Goal: Task Accomplishment & Management: Manage account settings

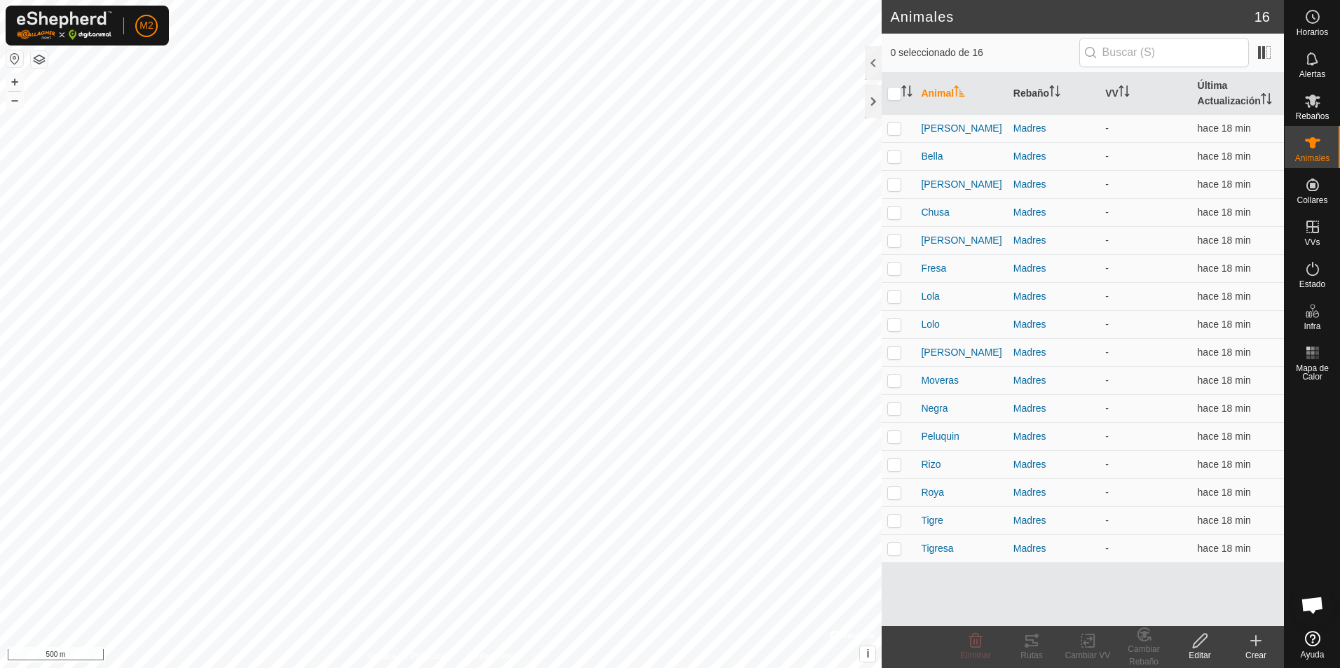
click at [13, 59] on button "button" at bounding box center [14, 58] width 17 height 17
click at [872, 104] on div at bounding box center [873, 102] width 17 height 34
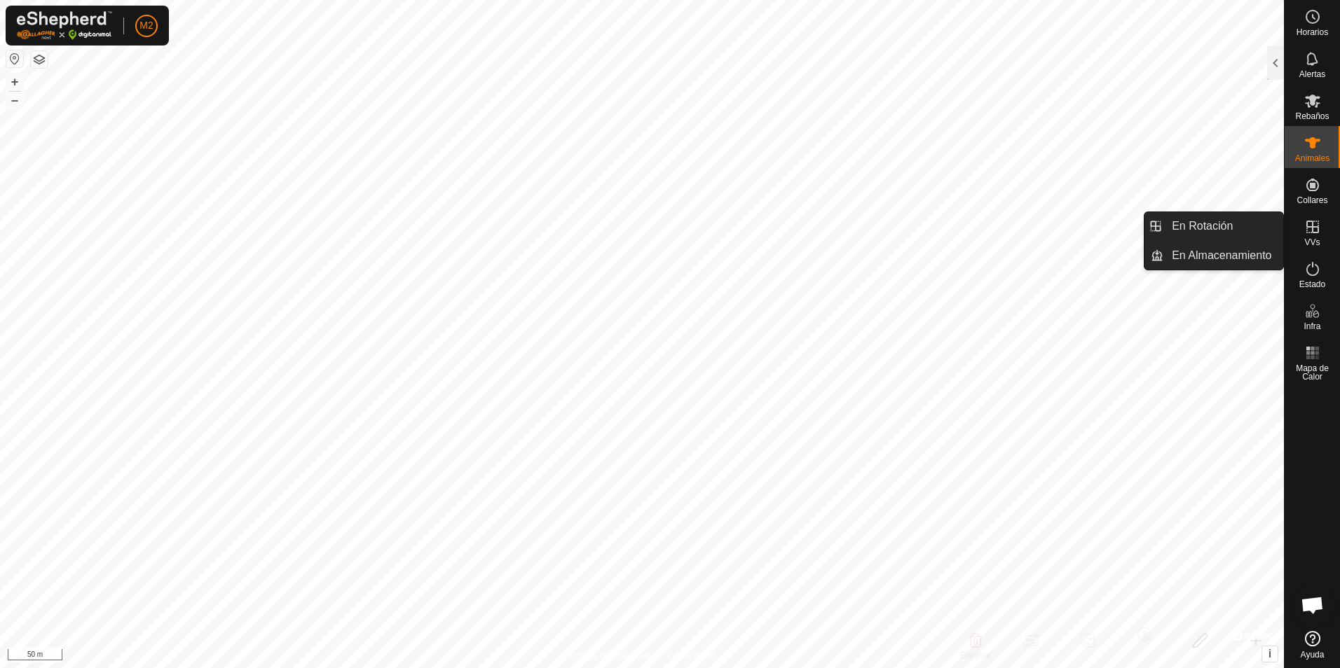
click at [1307, 232] on icon at bounding box center [1312, 227] width 17 height 17
click at [1190, 228] on link "En Rotación" at bounding box center [1223, 226] width 120 height 28
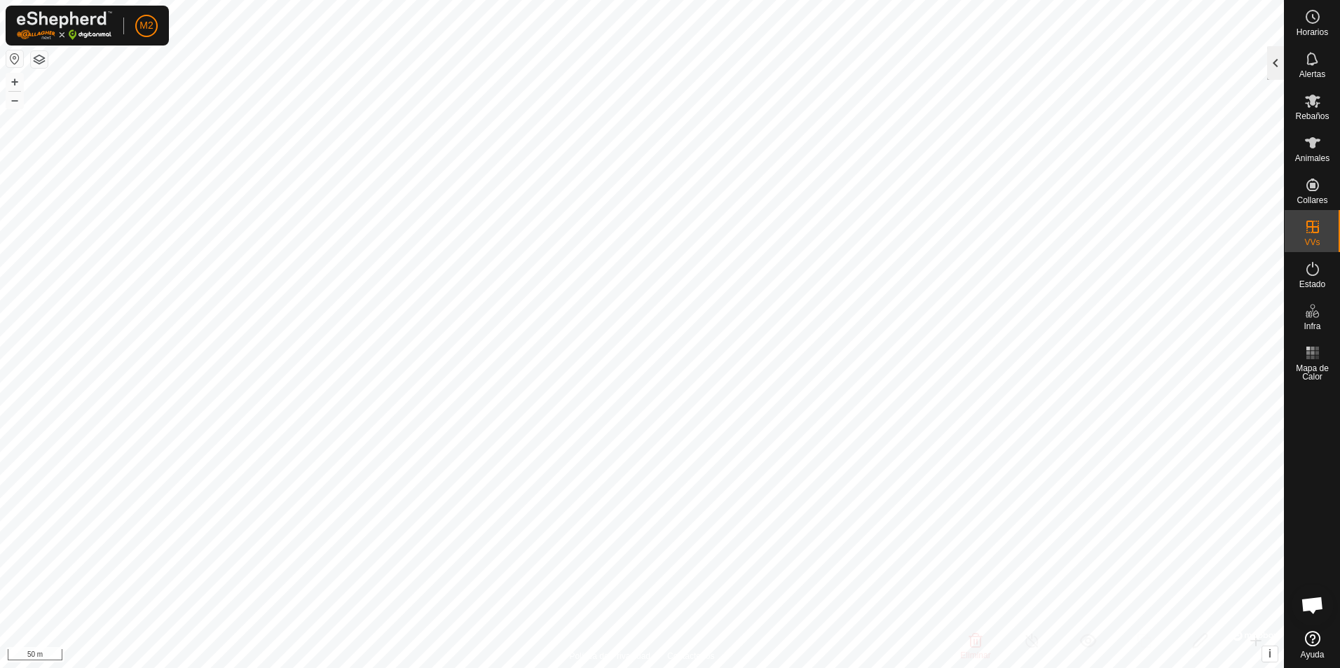
click at [1274, 70] on div at bounding box center [1275, 63] width 17 height 34
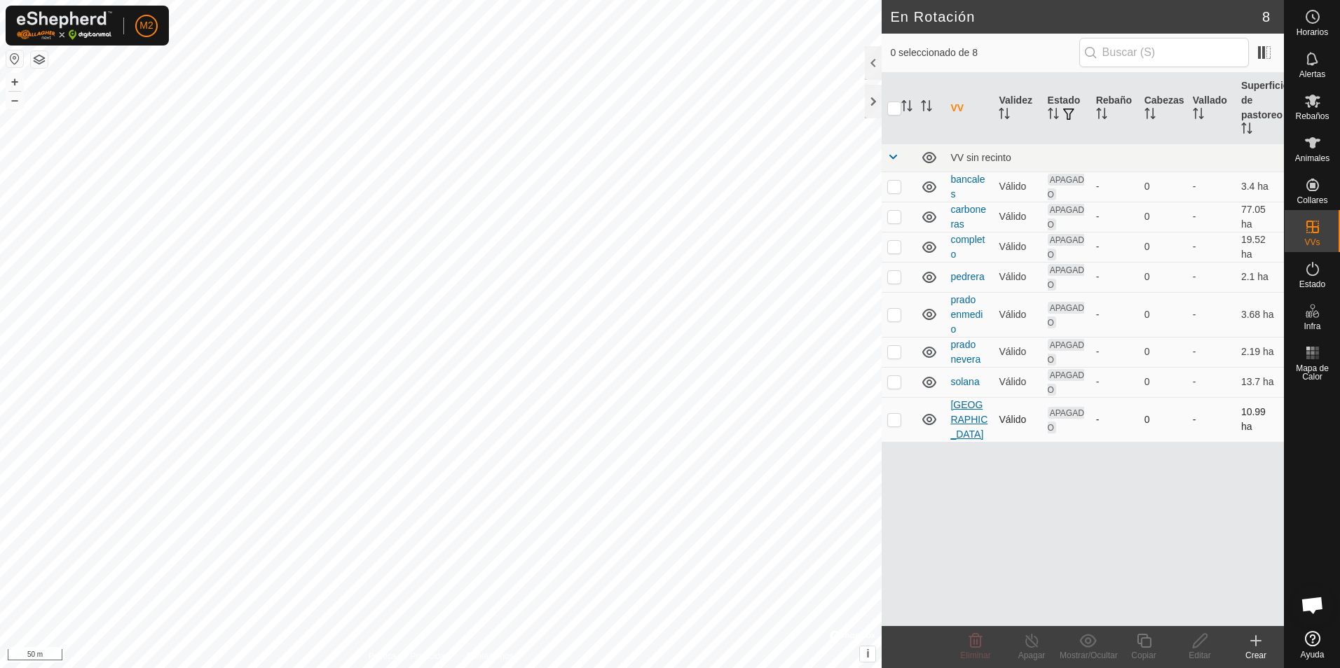
click at [961, 410] on link "[GEOGRAPHIC_DATA]" at bounding box center [968, 419] width 37 height 41
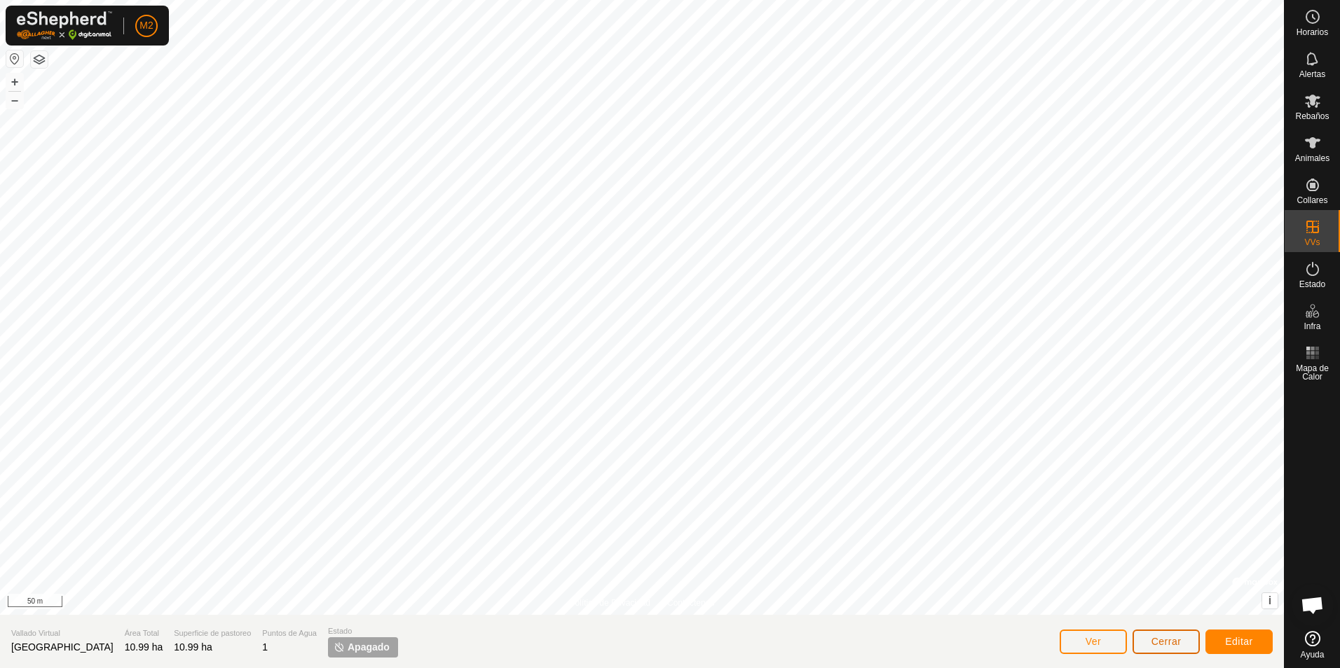
click at [1163, 647] on span "Cerrar" at bounding box center [1166, 641] width 30 height 11
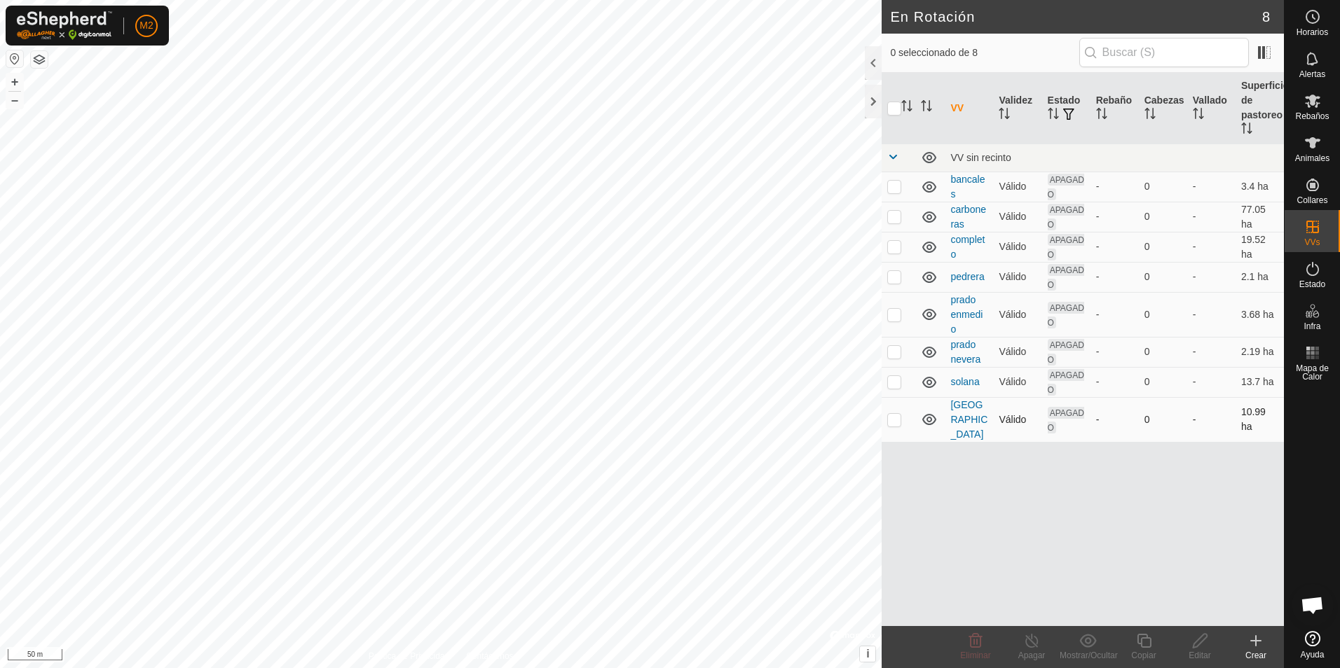
click at [897, 414] on p-checkbox at bounding box center [894, 419] width 14 height 11
checkbox input "true"
click at [866, 109] on div at bounding box center [873, 102] width 17 height 34
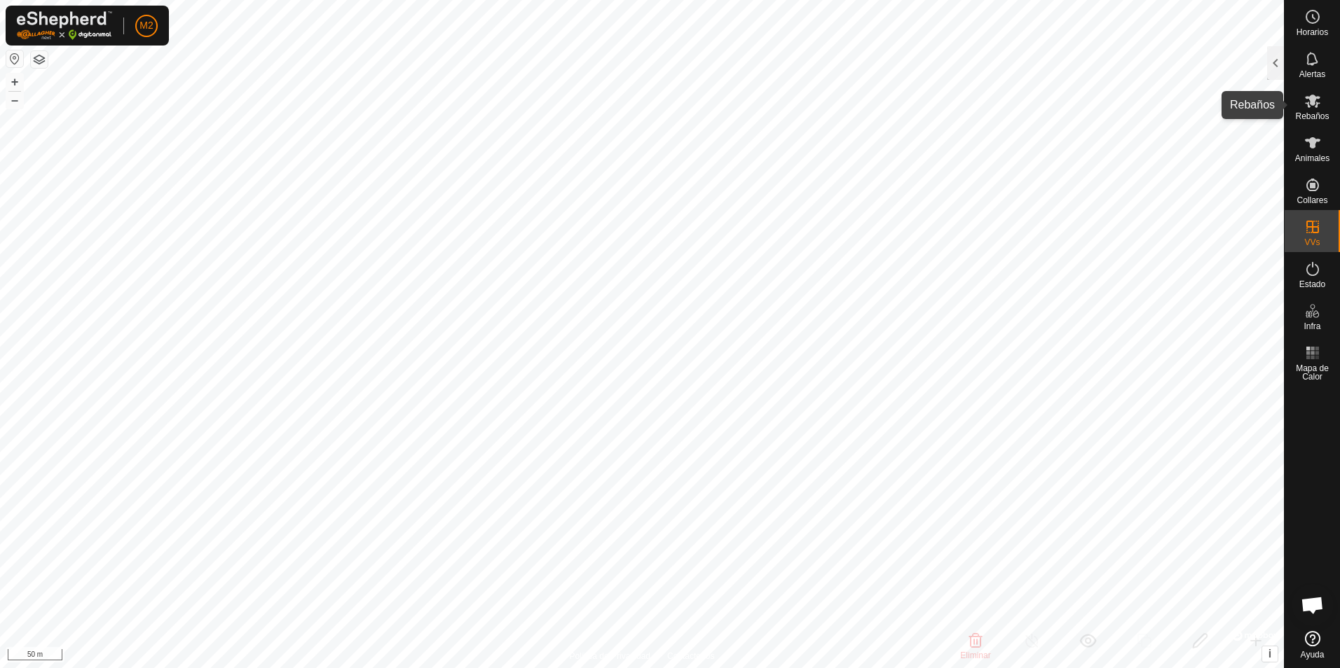
click at [1309, 118] on span "Rebaños" at bounding box center [1312, 116] width 34 height 8
click at [1274, 68] on div at bounding box center [1275, 63] width 17 height 34
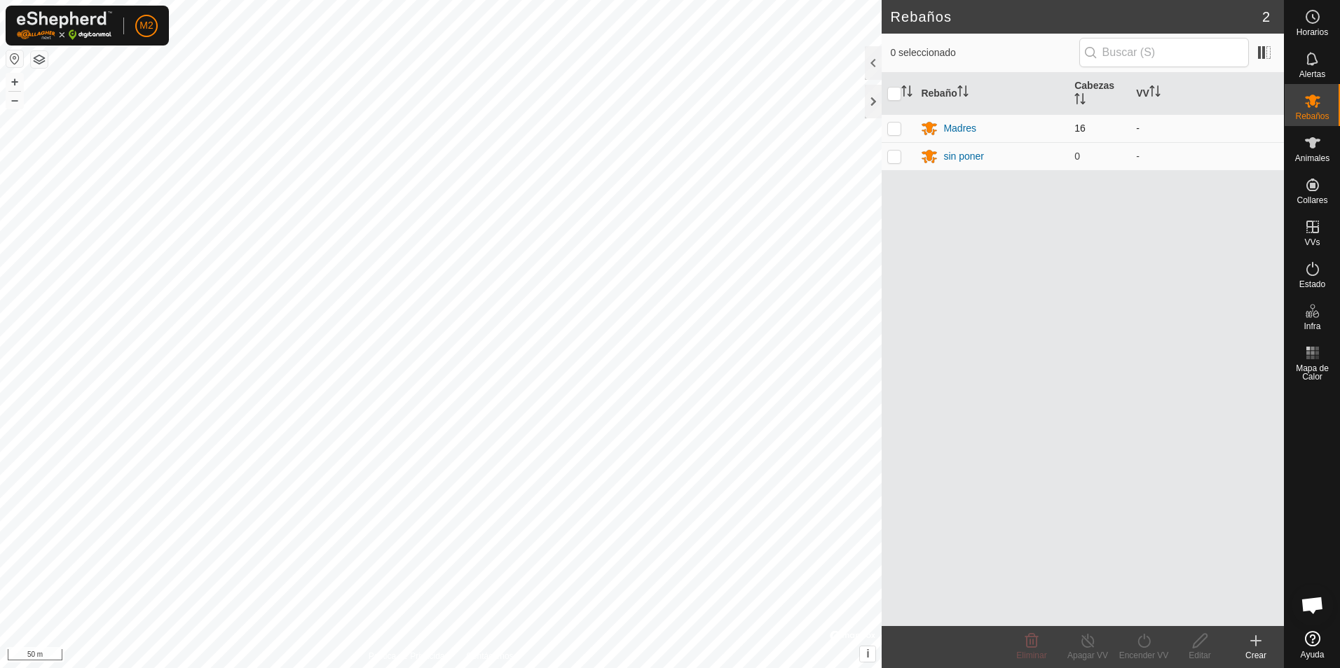
click at [895, 128] on p-checkbox at bounding box center [894, 128] width 14 height 11
checkbox input "true"
click at [1142, 650] on div "Encender VV" at bounding box center [1143, 655] width 56 height 13
click at [1149, 609] on link "Ahora" at bounding box center [1185, 610] width 139 height 28
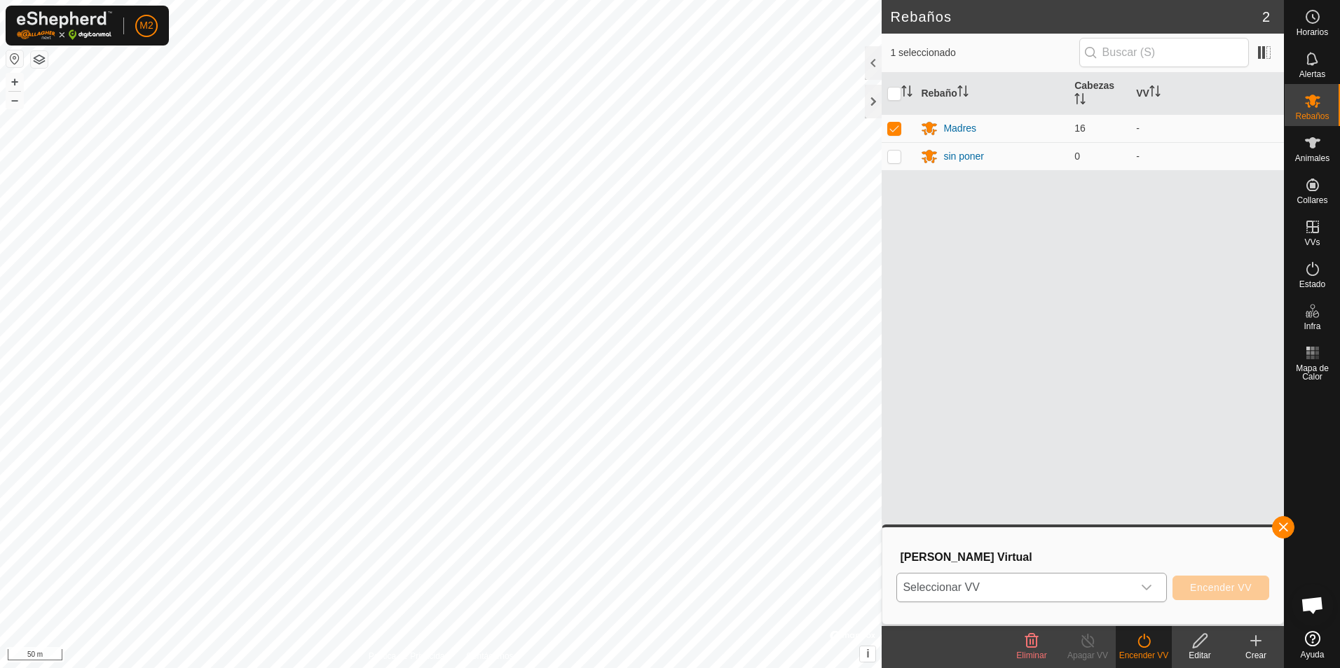
click at [1152, 593] on icon "dropdown trigger" at bounding box center [1146, 587] width 11 height 11
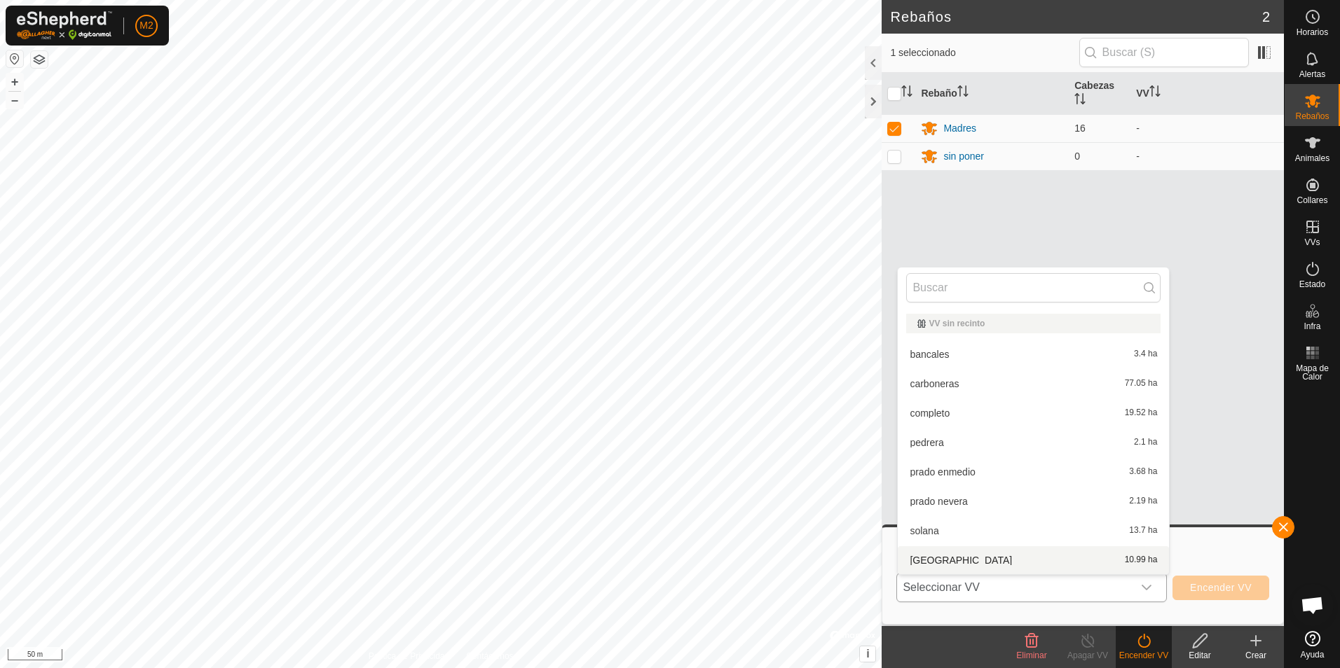
click at [926, 555] on li "umbria 10.99 ha" at bounding box center [1033, 560] width 271 height 28
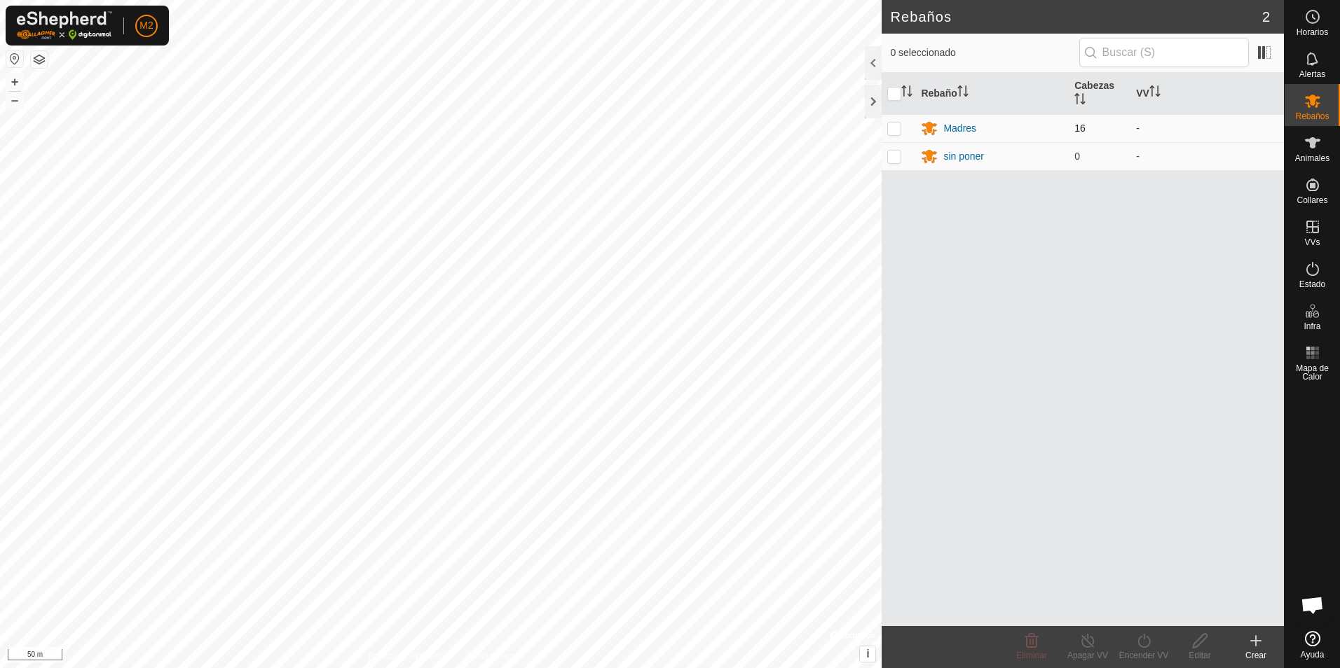
click at [898, 130] on p-checkbox at bounding box center [894, 128] width 14 height 11
checkbox input "true"
click at [1144, 648] on icon at bounding box center [1144, 641] width 18 height 17
click at [1138, 612] on link "Ahora" at bounding box center [1185, 610] width 139 height 28
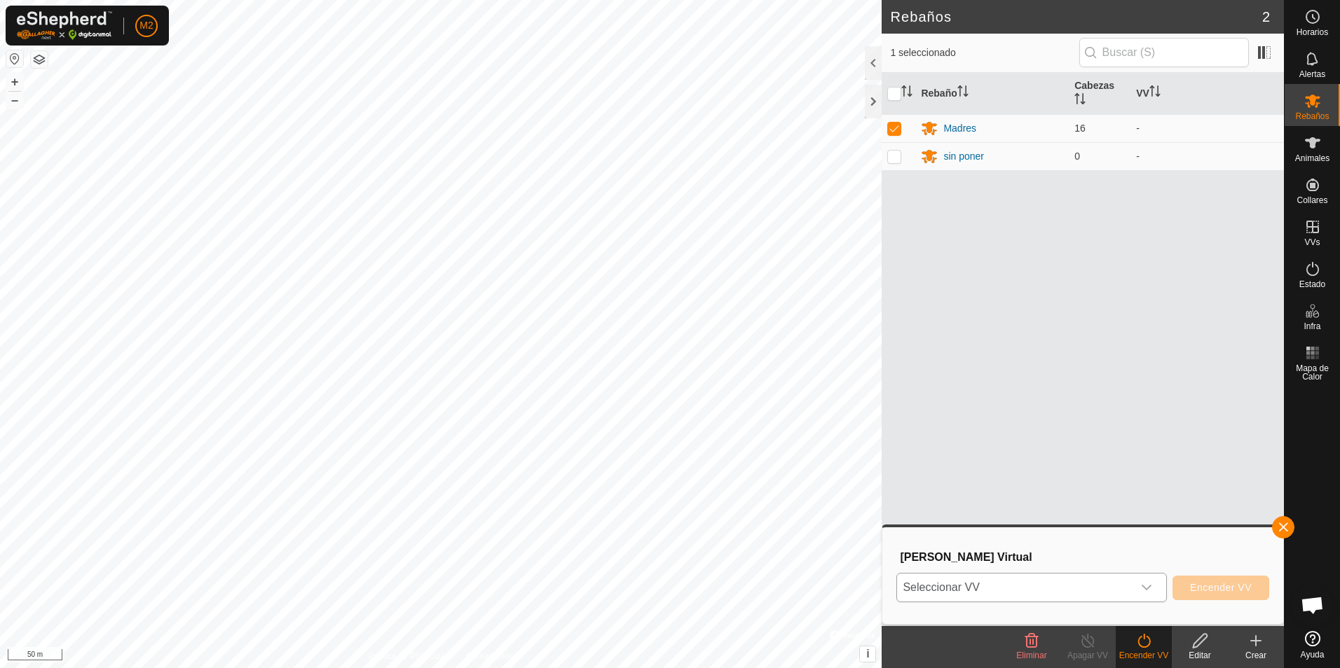
click at [1152, 584] on icon "dropdown trigger" at bounding box center [1146, 587] width 11 height 11
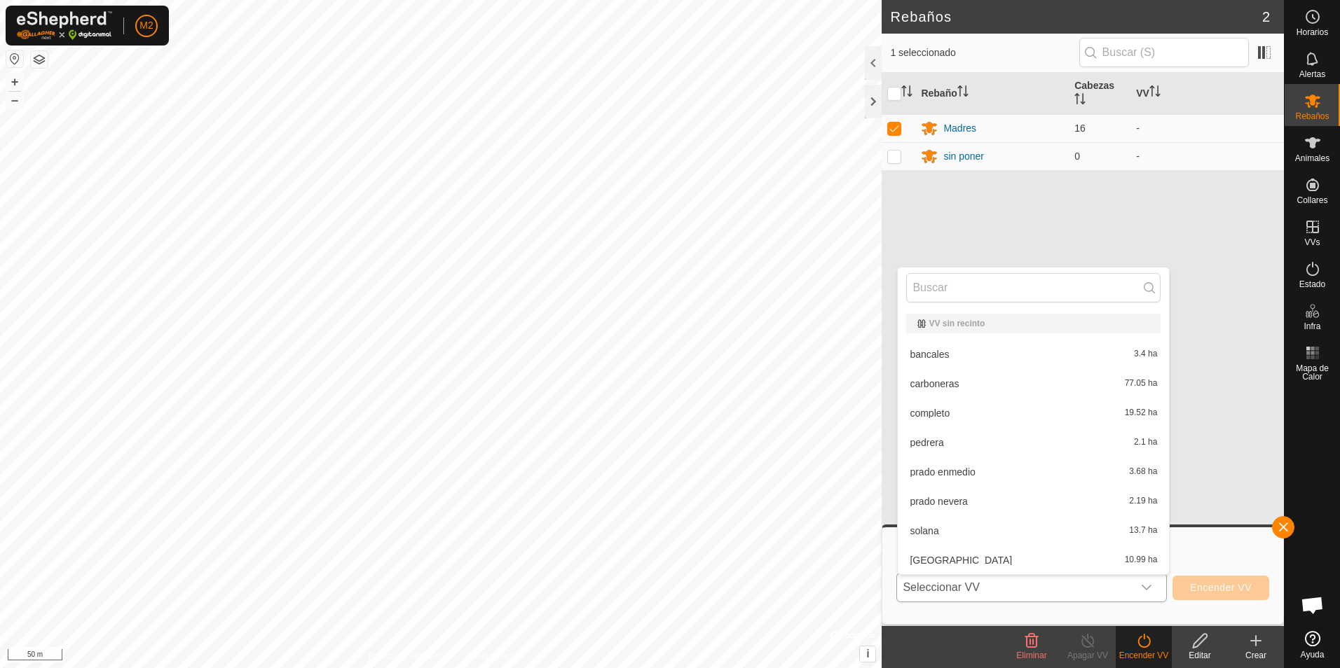
click at [927, 563] on li "umbria 10.99 ha" at bounding box center [1033, 560] width 271 height 28
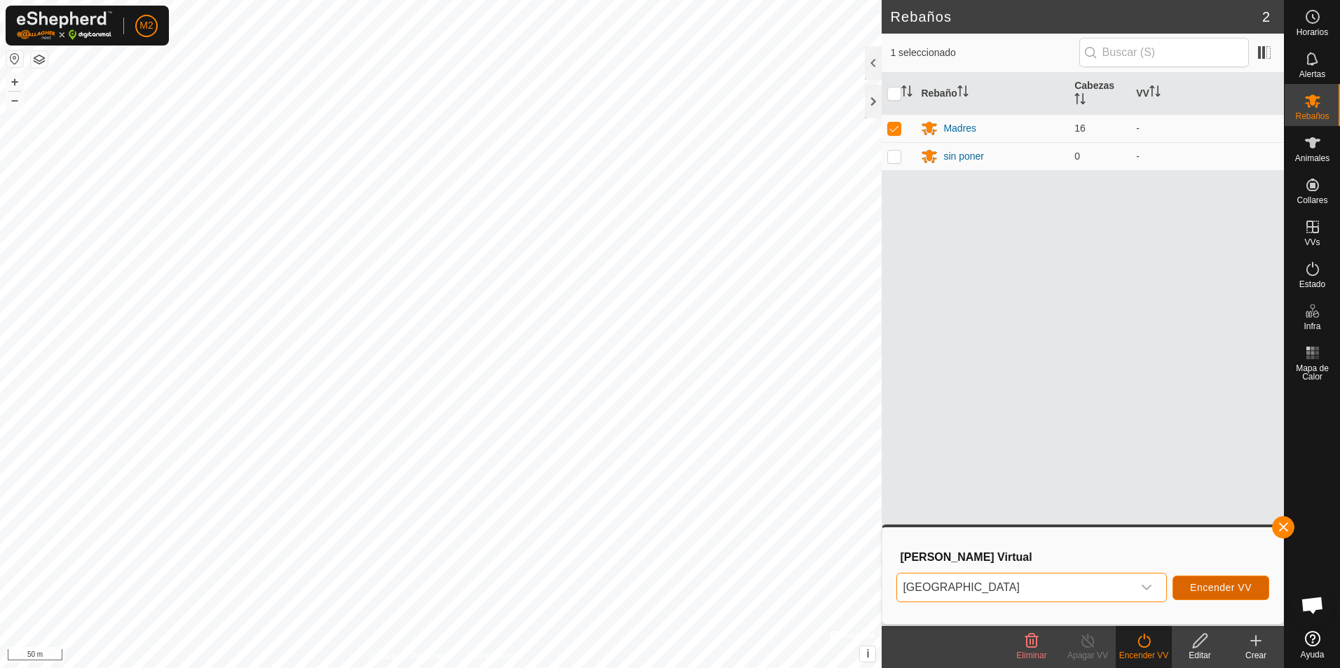
click at [1195, 589] on span "Encender VV" at bounding box center [1221, 587] width 62 height 11
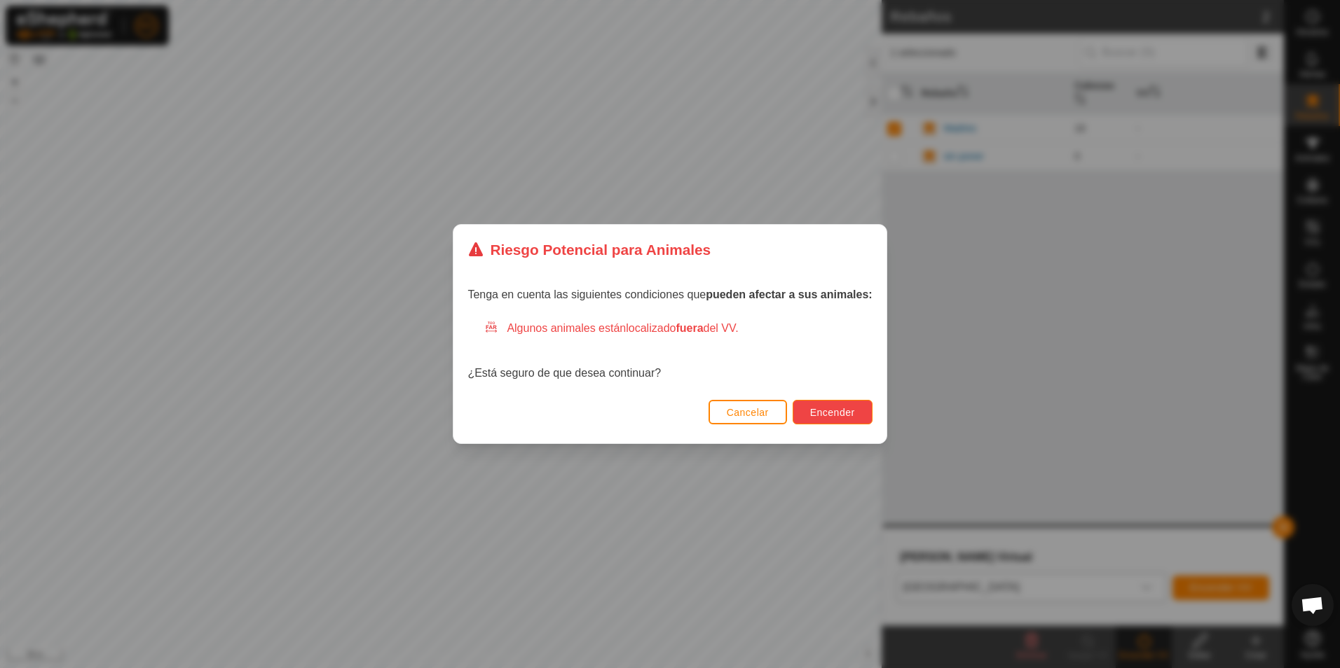
click at [820, 409] on span "Encender" at bounding box center [832, 412] width 45 height 11
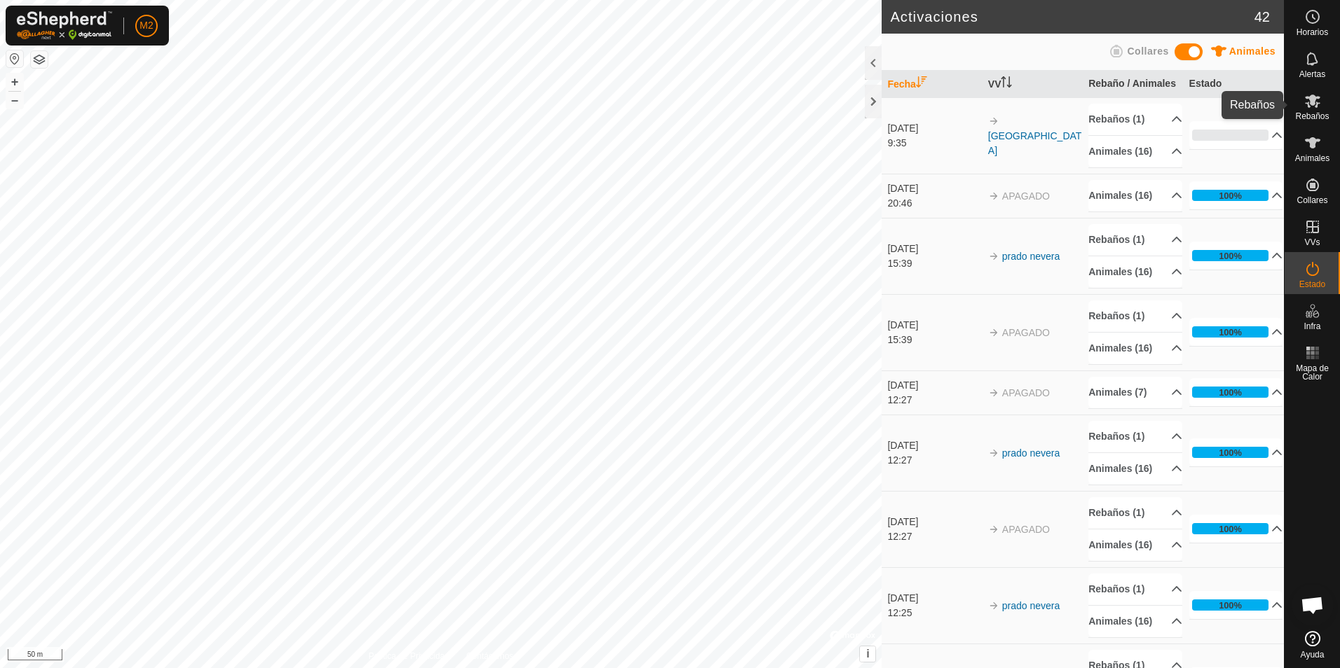
click at [1314, 106] on icon at bounding box center [1312, 101] width 15 height 13
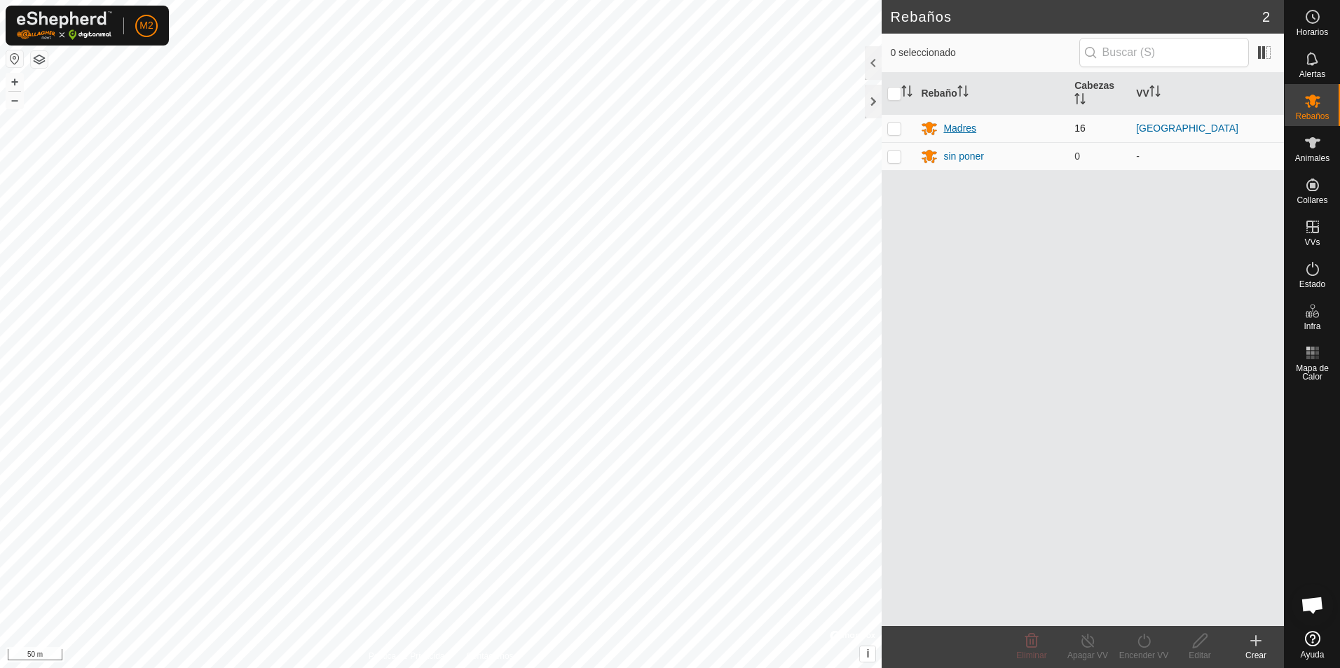
click at [963, 132] on div "Madres" at bounding box center [959, 128] width 33 height 15
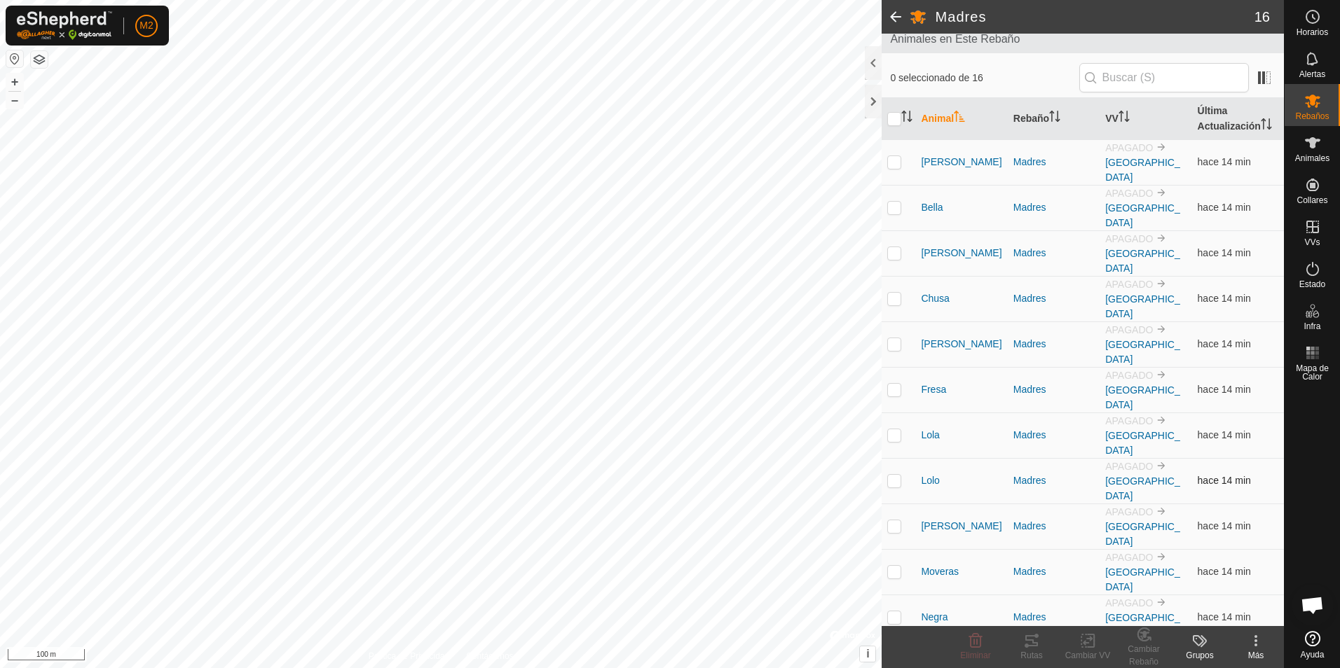
scroll to position [92, 0]
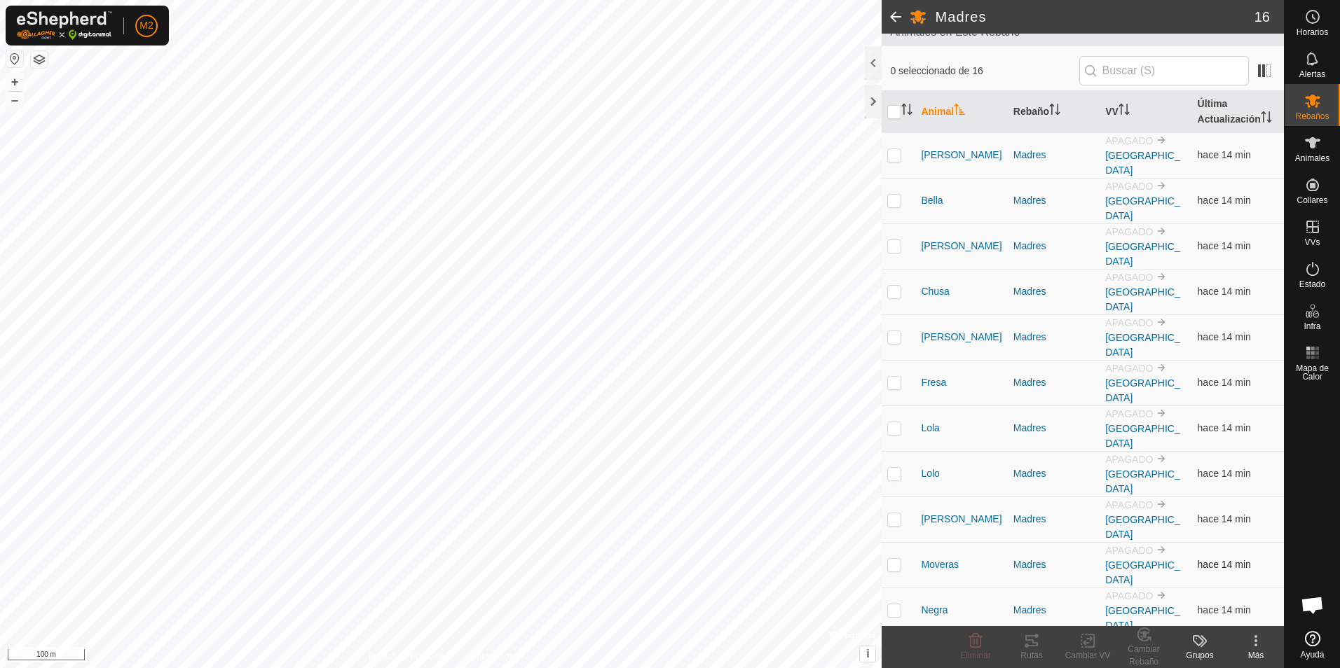
click at [892, 559] on p-checkbox at bounding box center [894, 564] width 14 height 11
checkbox input "true"
click at [1144, 641] on icon at bounding box center [1143, 634] width 12 height 13
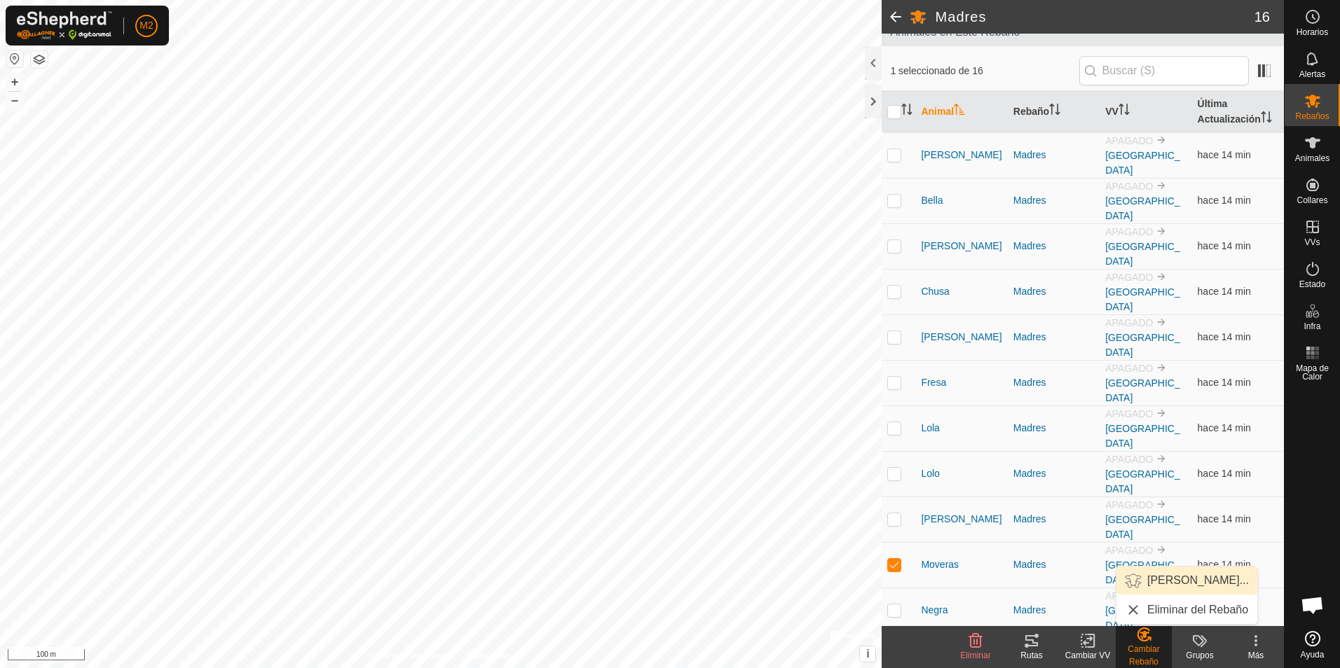
click at [1164, 582] on link "Elegir Rebaño..." at bounding box center [1186, 581] width 141 height 28
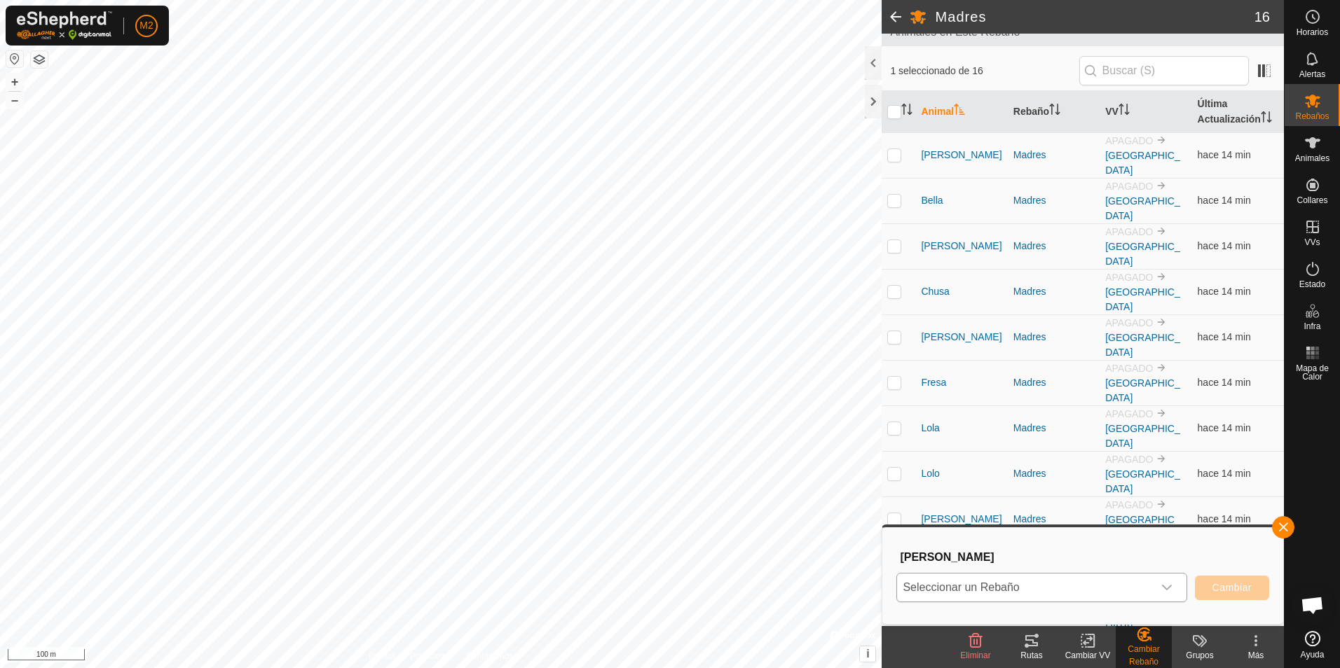
click at [1164, 594] on div "dropdown trigger" at bounding box center [1167, 588] width 28 height 28
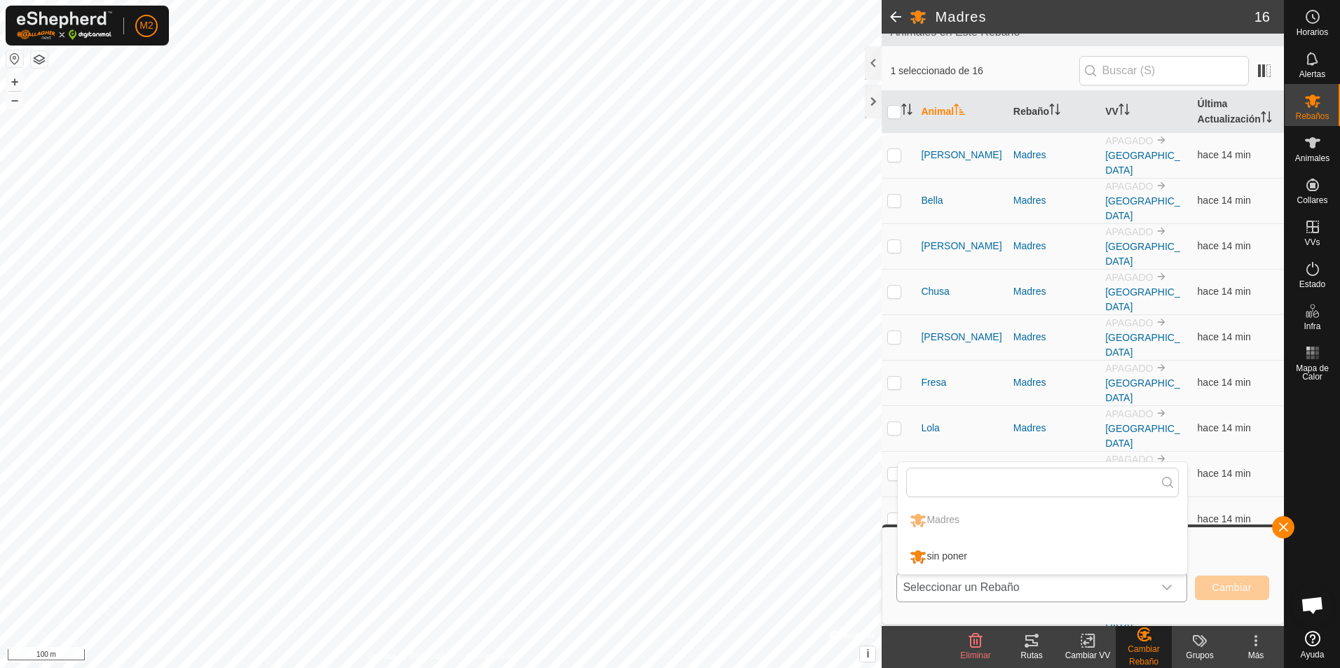
click at [1164, 594] on div "dropdown trigger" at bounding box center [1167, 588] width 28 height 28
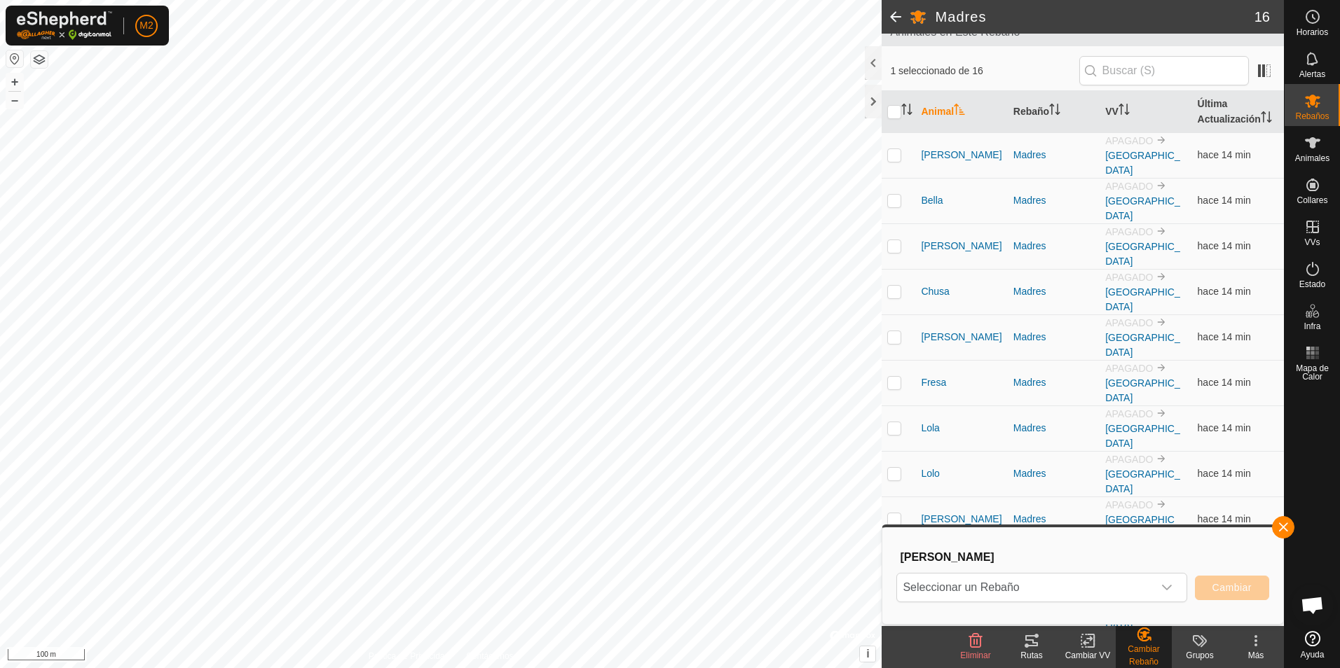
click at [897, 20] on span at bounding box center [895, 17] width 28 height 34
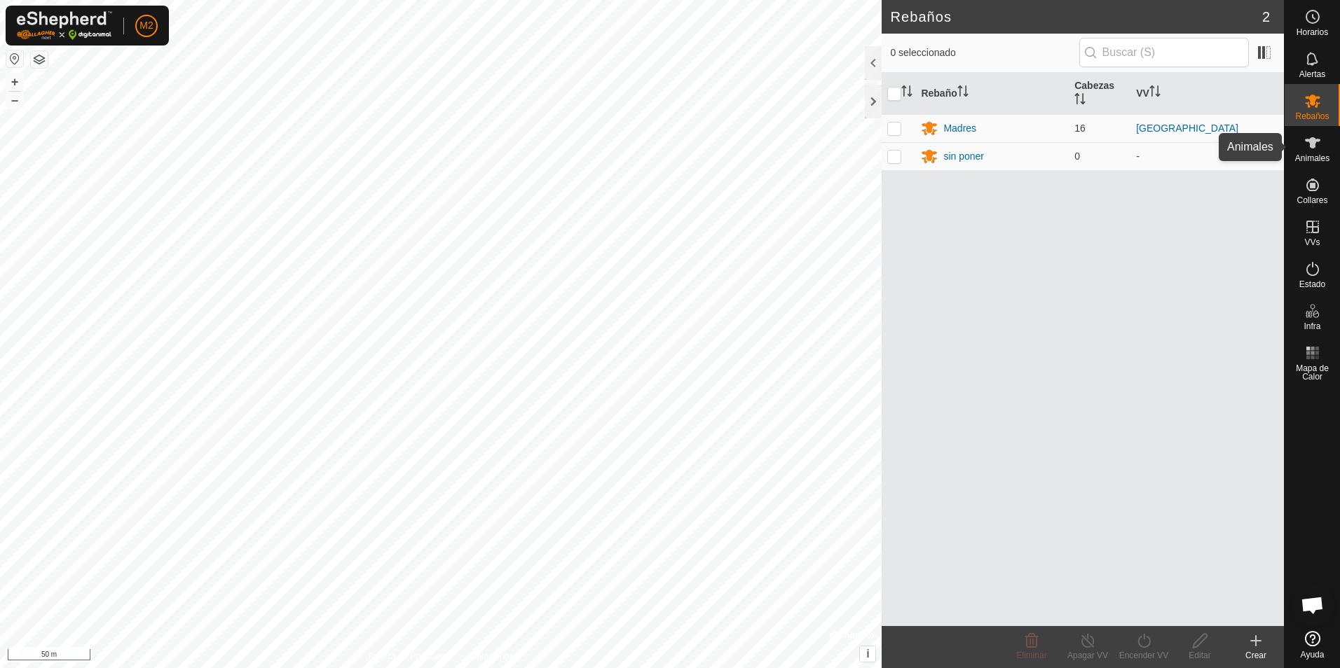
click at [1311, 153] on es-animals-svg-icon at bounding box center [1312, 143] width 25 height 22
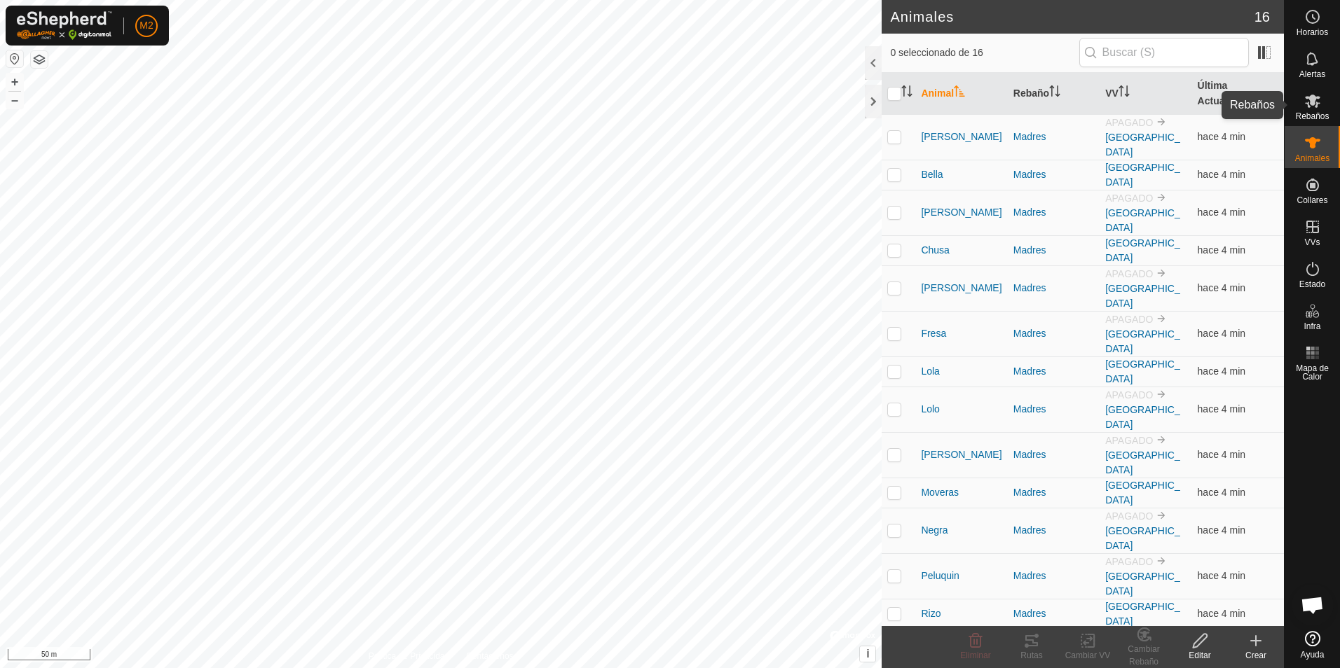
click at [1304, 106] on icon at bounding box center [1312, 100] width 17 height 17
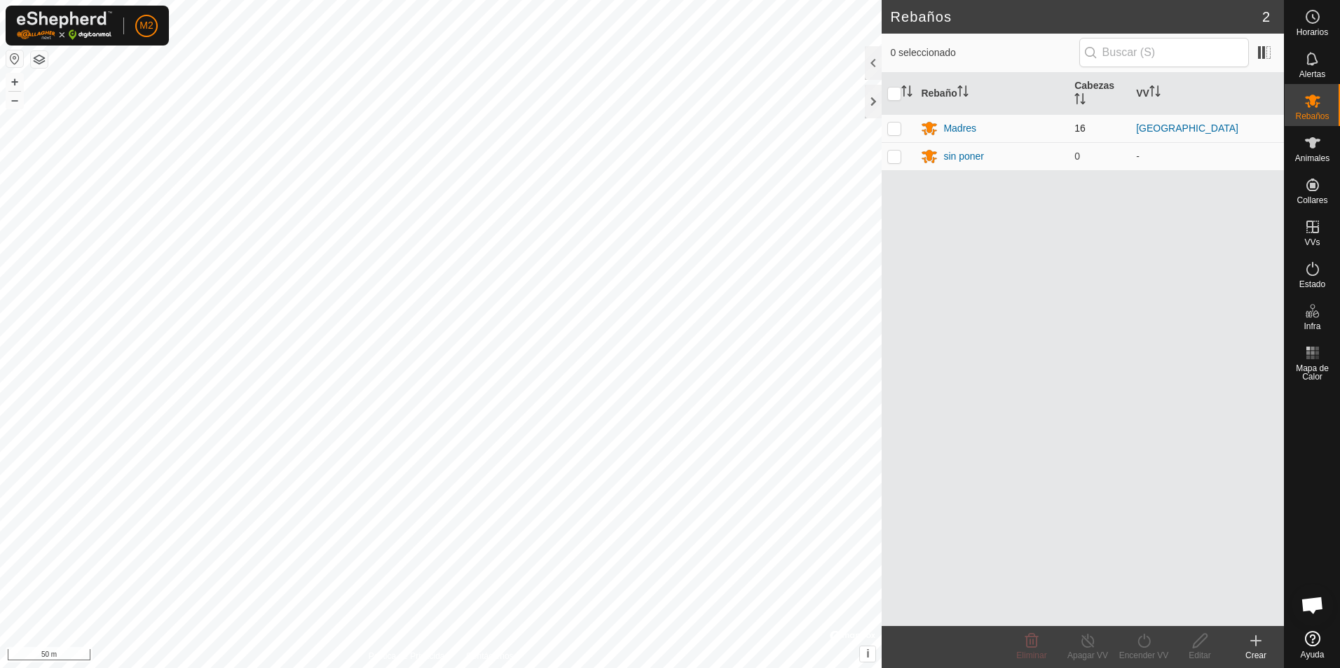
click at [897, 128] on p-checkbox at bounding box center [894, 128] width 14 height 11
click at [893, 129] on p-checkbox at bounding box center [894, 128] width 14 height 11
checkbox input "false"
click at [950, 128] on div "Madres" at bounding box center [959, 128] width 33 height 15
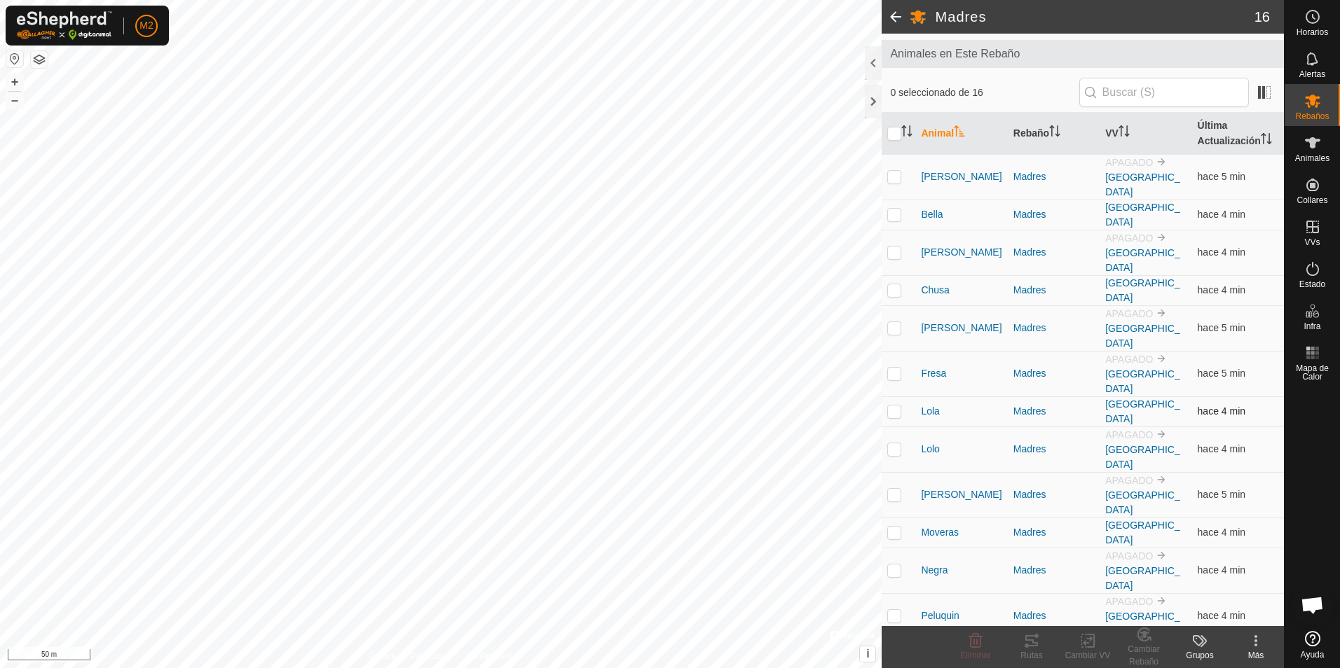
scroll to position [75, 0]
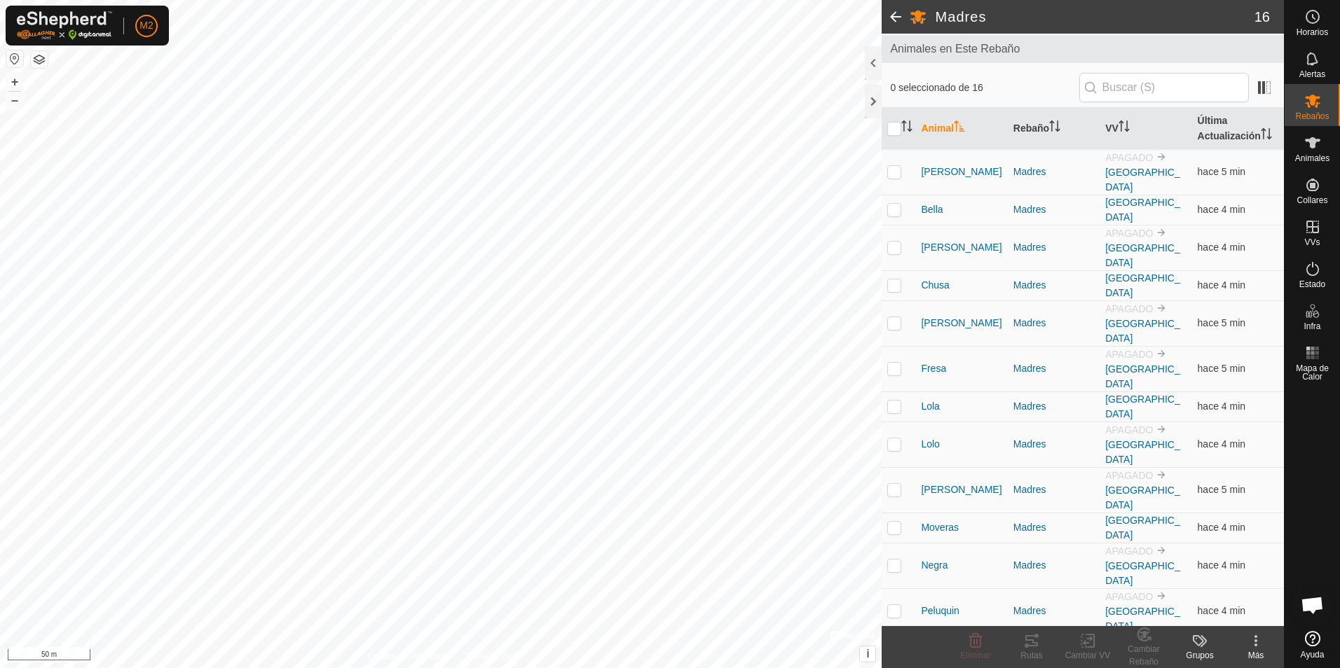
click at [894, 643] on p-checkbox at bounding box center [894, 648] width 14 height 11
click at [1143, 644] on div "Cambiar Rebaño" at bounding box center [1143, 655] width 56 height 25
click at [1169, 582] on link "Elegir Rebaño..." at bounding box center [1186, 581] width 141 height 28
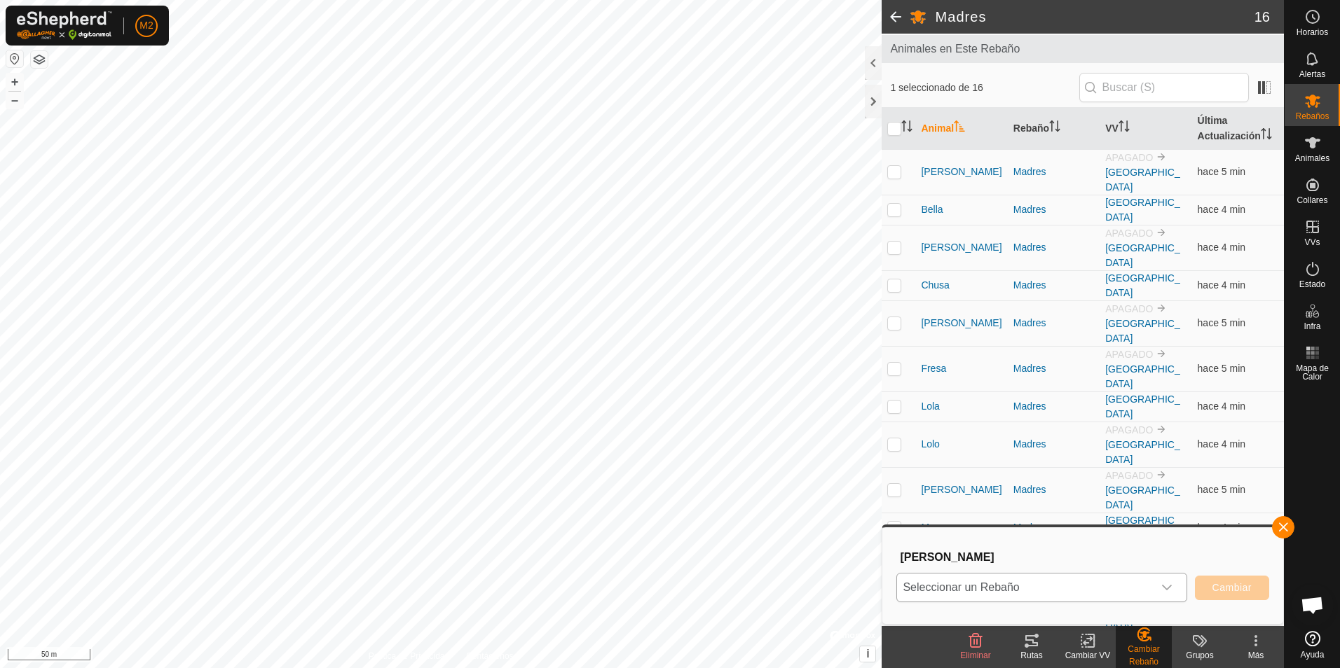
click at [1158, 582] on div "dropdown trigger" at bounding box center [1167, 588] width 28 height 28
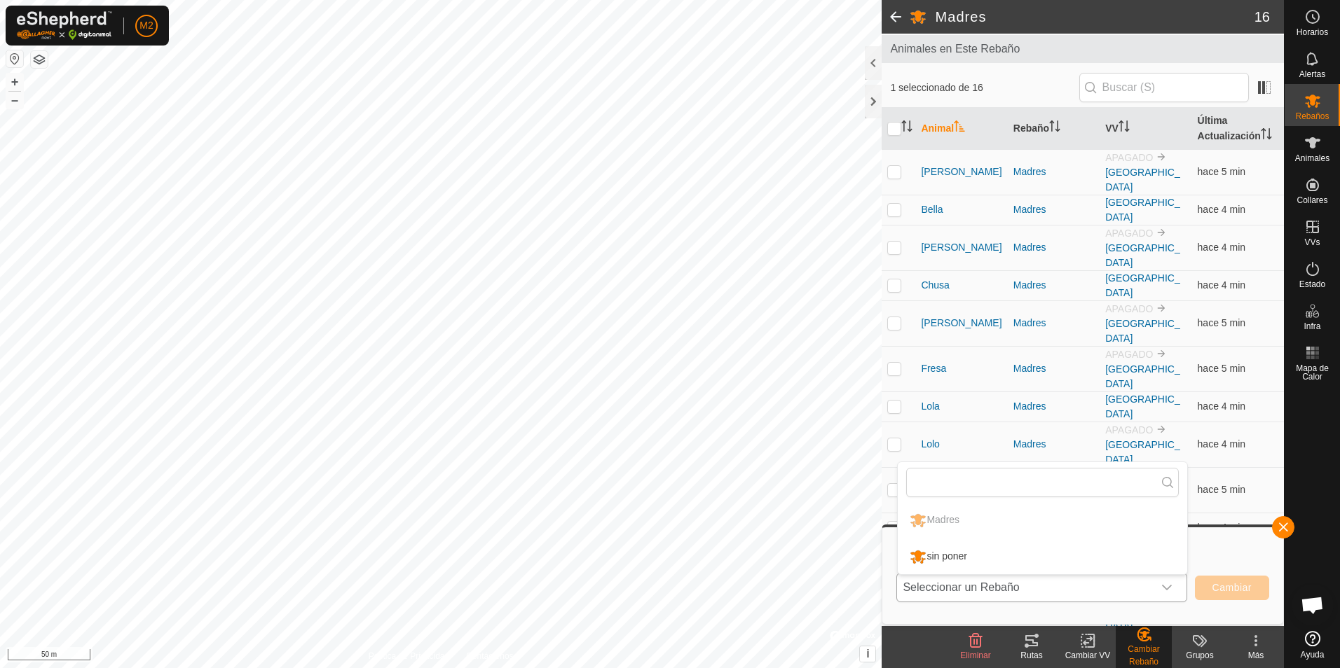
click at [930, 558] on li "sin poner" at bounding box center [1042, 556] width 289 height 35
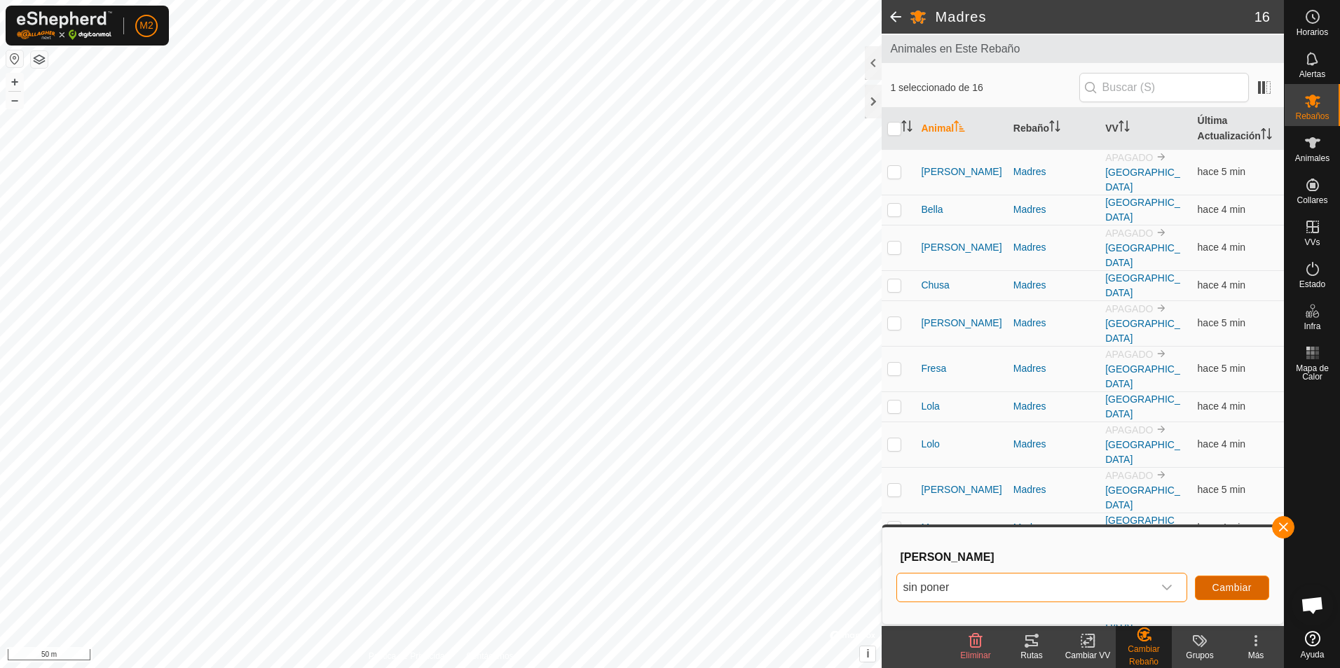
click at [1227, 587] on span "Cambiar" at bounding box center [1231, 587] width 39 height 11
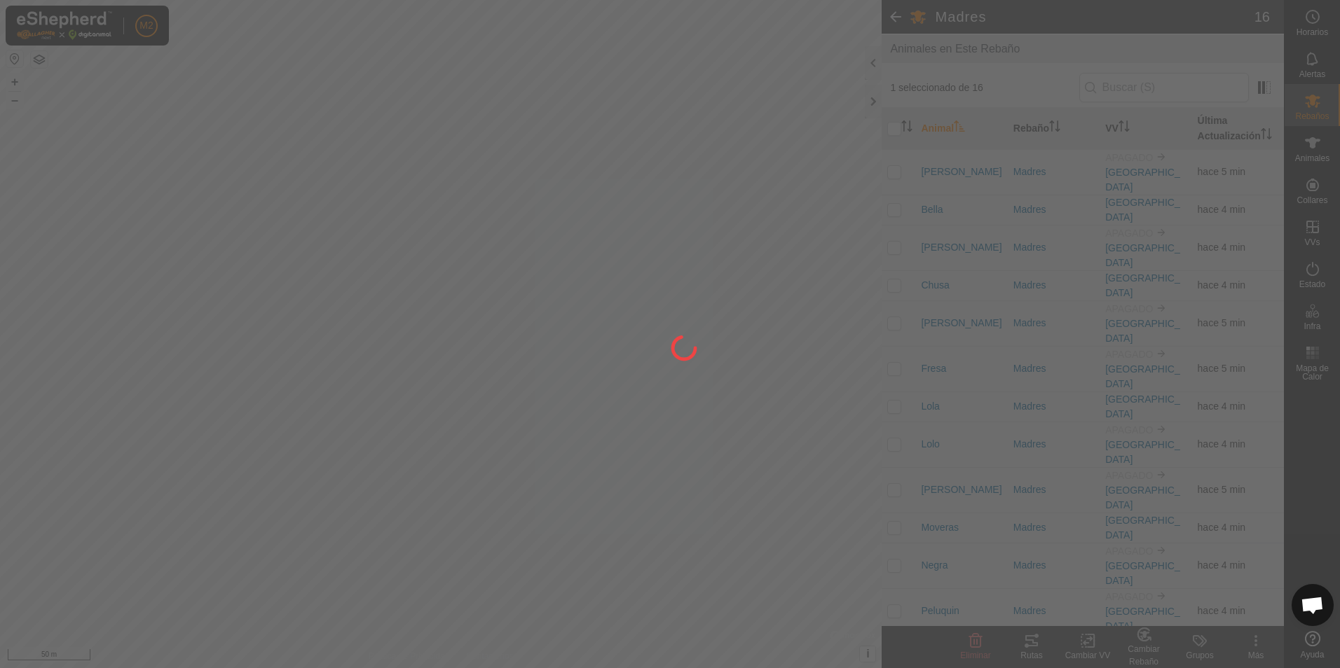
checkbox input "false"
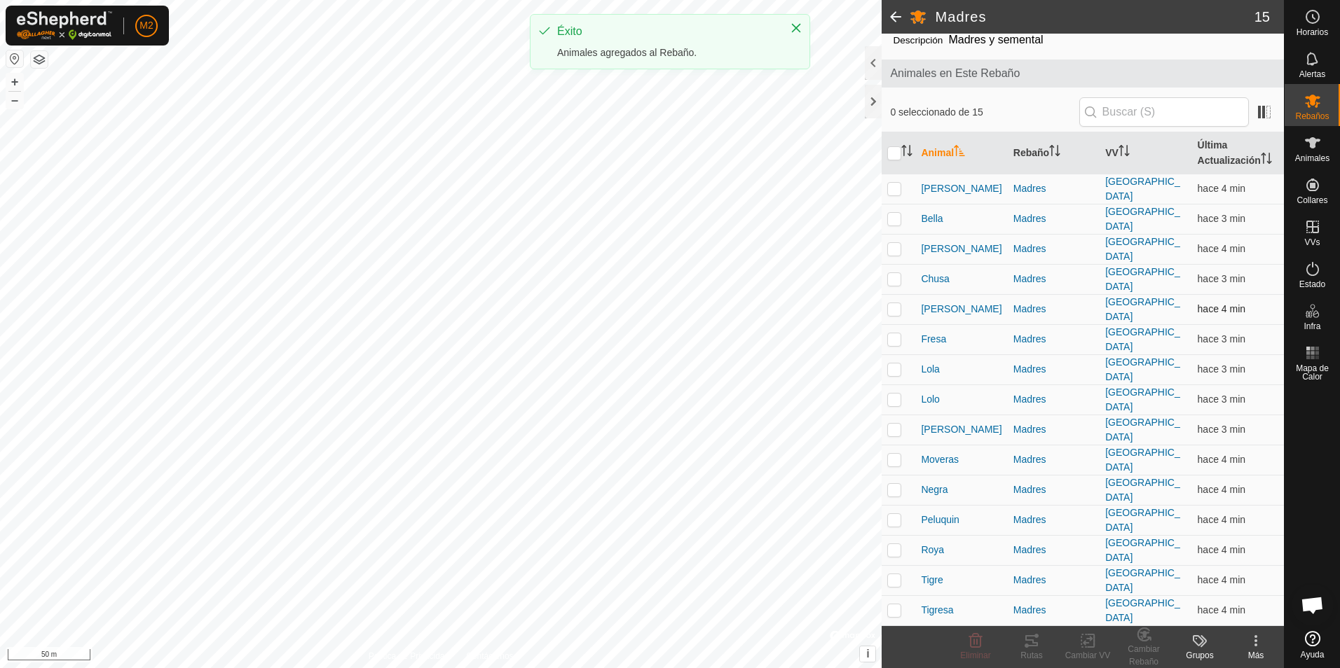
scroll to position [19, 0]
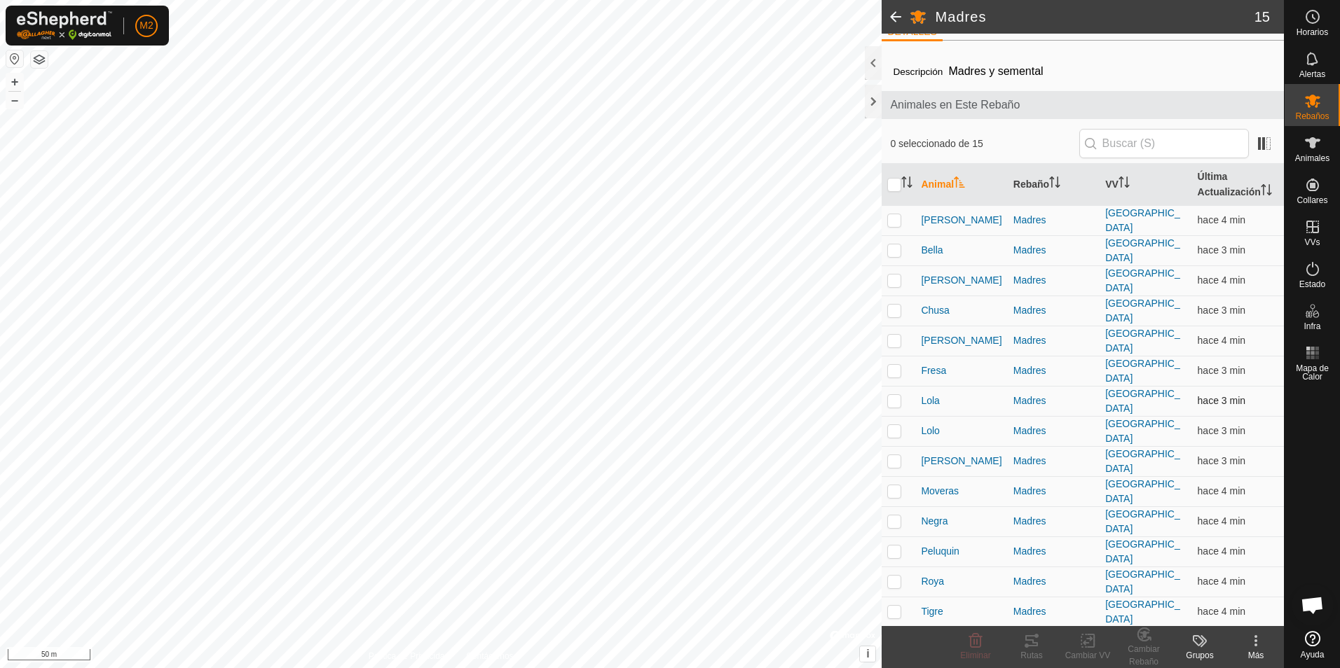
click at [893, 395] on p-checkbox at bounding box center [894, 400] width 14 height 11
click at [1141, 647] on div "Cambiar Rebaño" at bounding box center [1143, 655] width 56 height 25
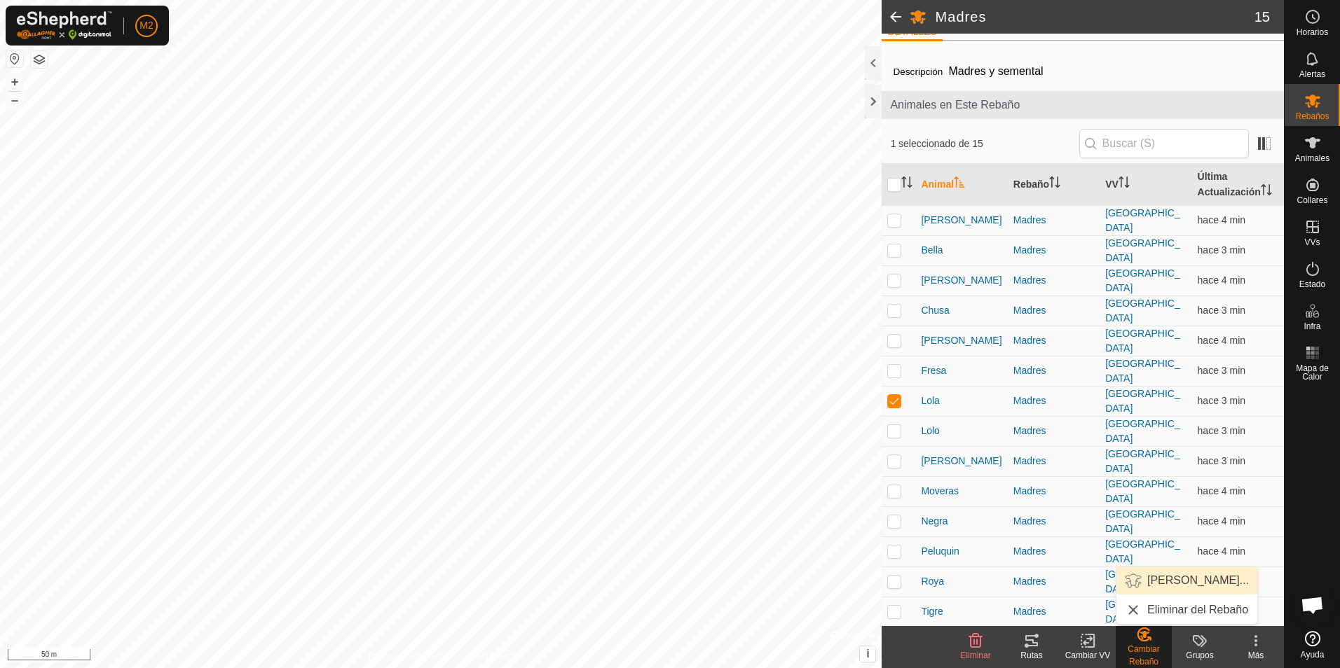
click at [1164, 581] on link "Elegir Rebaño..." at bounding box center [1186, 581] width 141 height 28
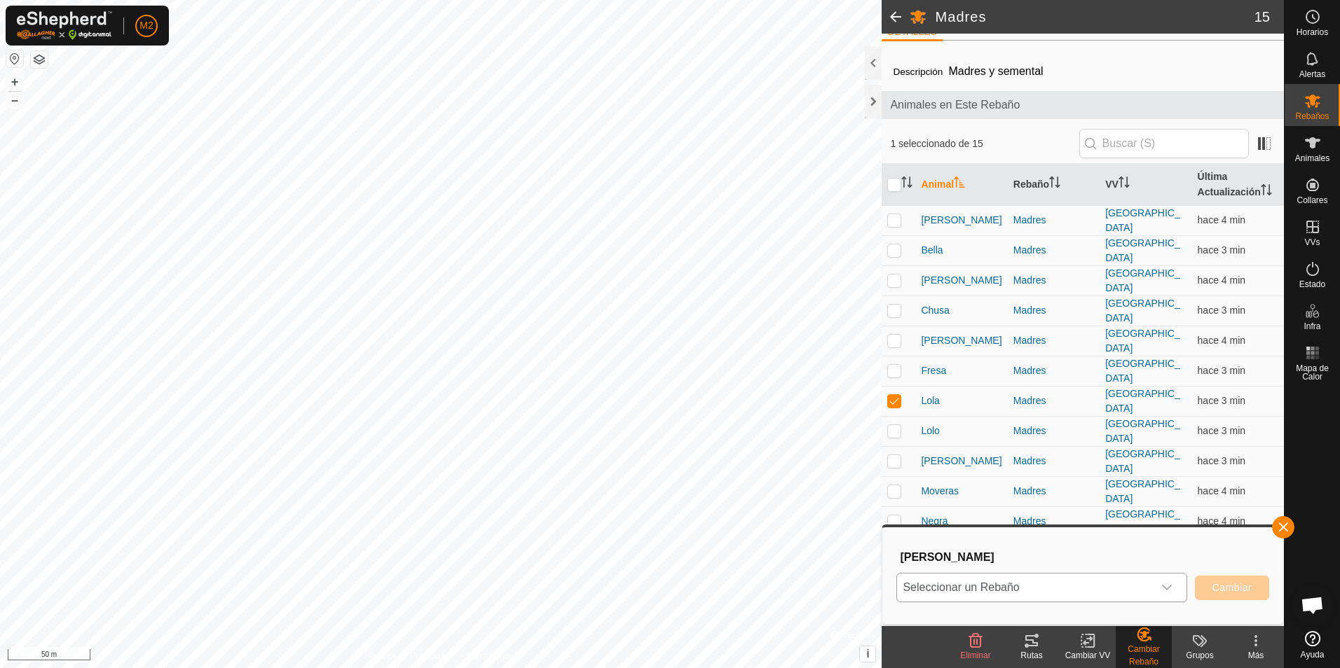
click at [1170, 591] on icon "dropdown trigger" at bounding box center [1166, 587] width 11 height 11
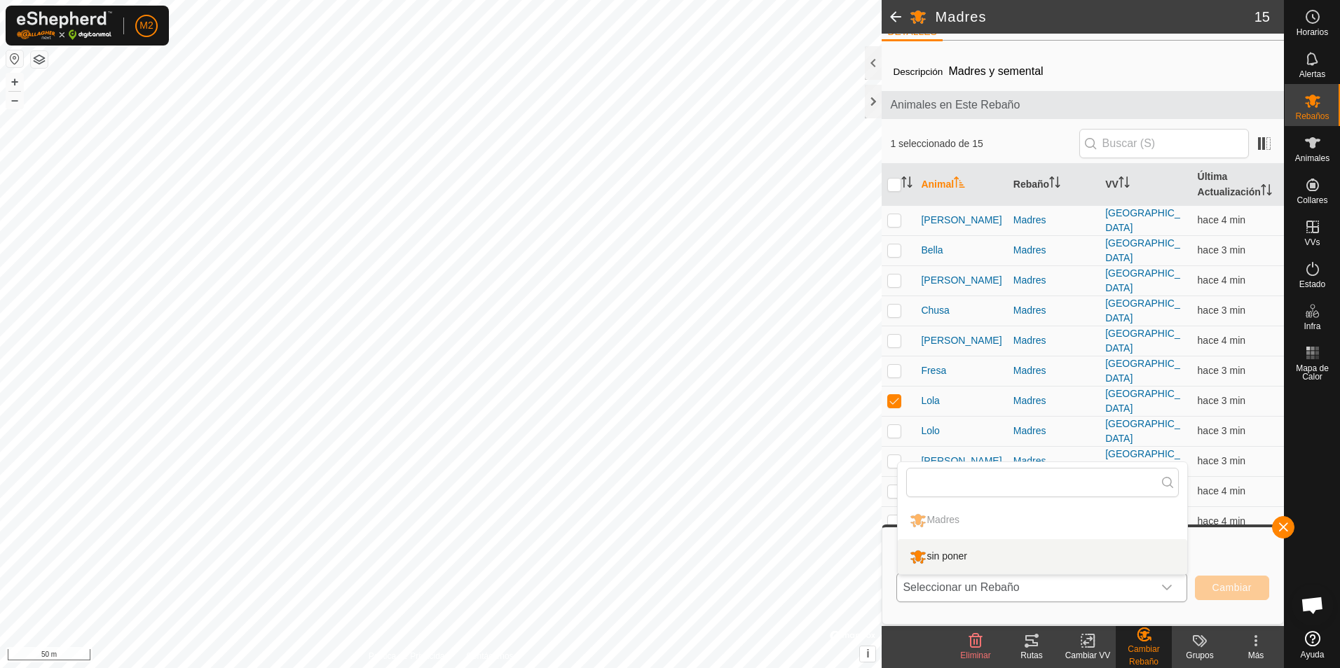
click at [935, 556] on li "sin poner" at bounding box center [1042, 556] width 289 height 35
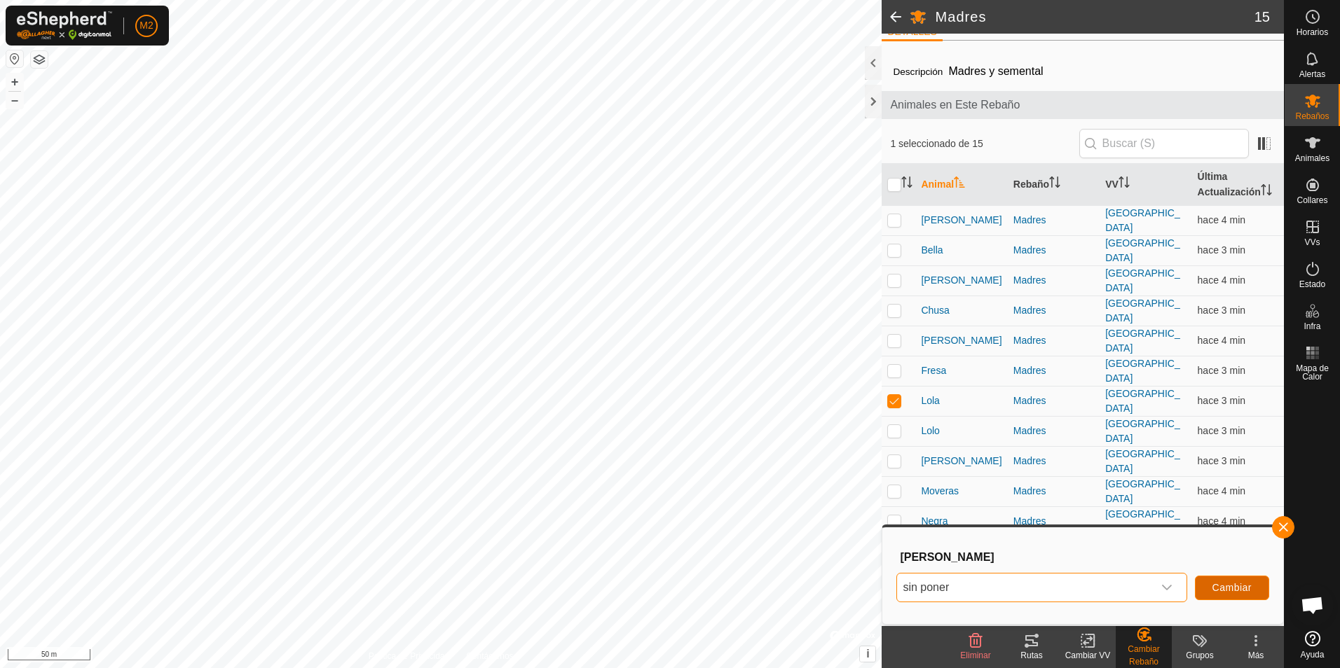
click at [1237, 589] on span "Cambiar" at bounding box center [1231, 587] width 39 height 11
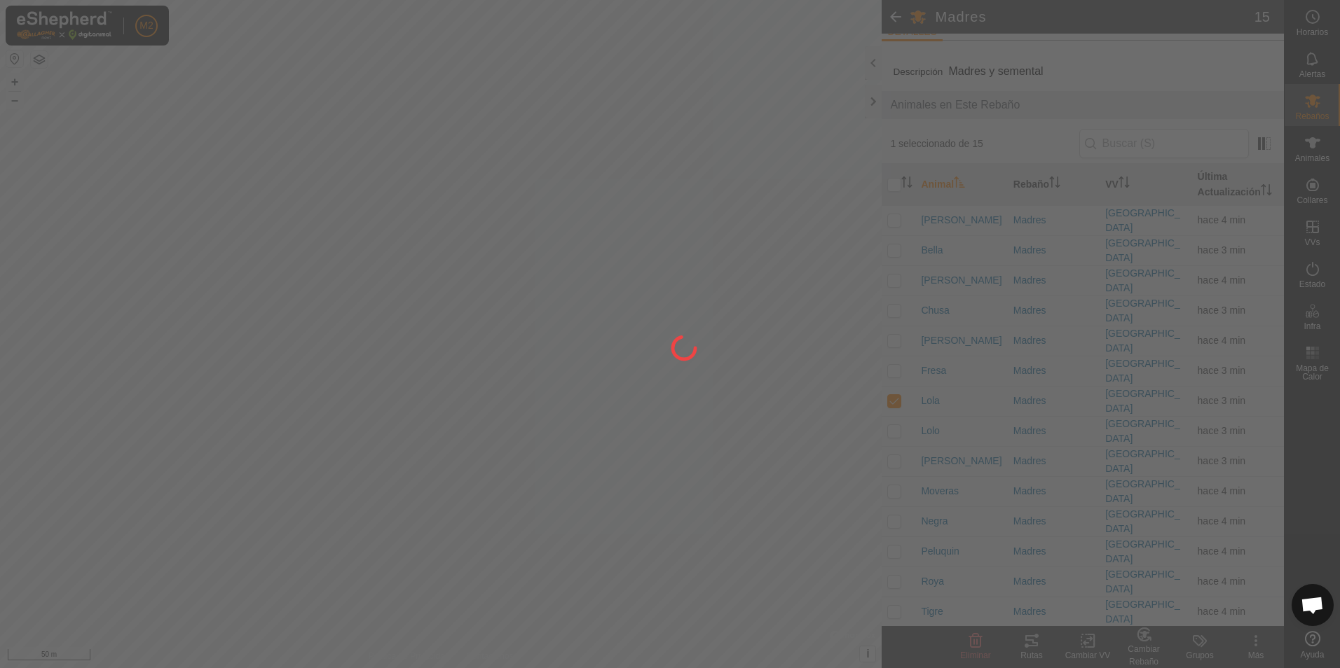
checkbox input "false"
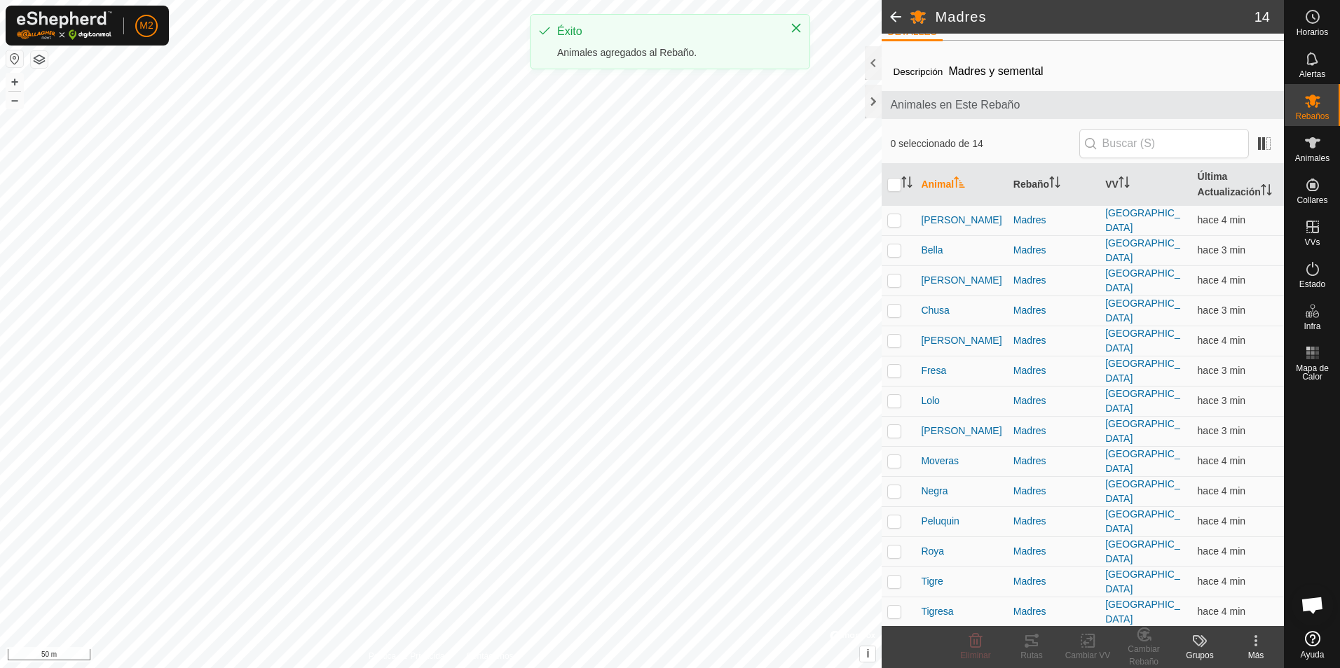
scroll to position [0, 0]
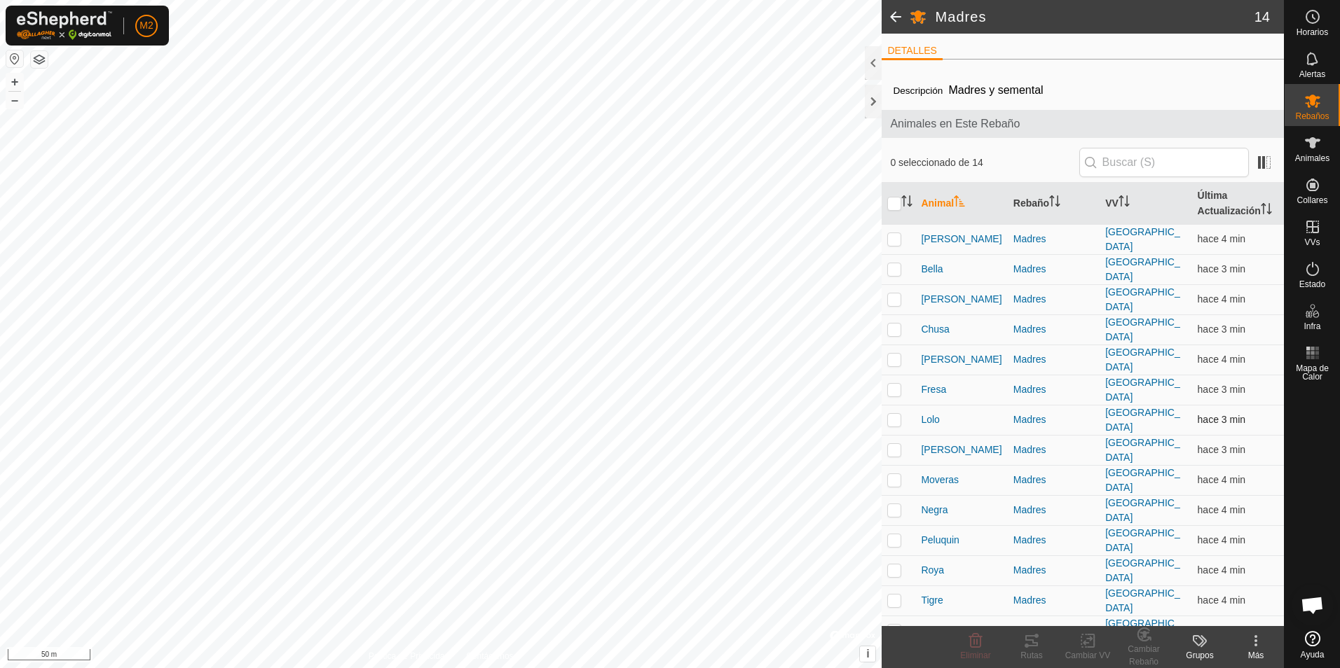
click at [892, 414] on p-checkbox at bounding box center [894, 419] width 14 height 11
click at [1143, 649] on div "Cambiar Rebaño" at bounding box center [1143, 655] width 56 height 25
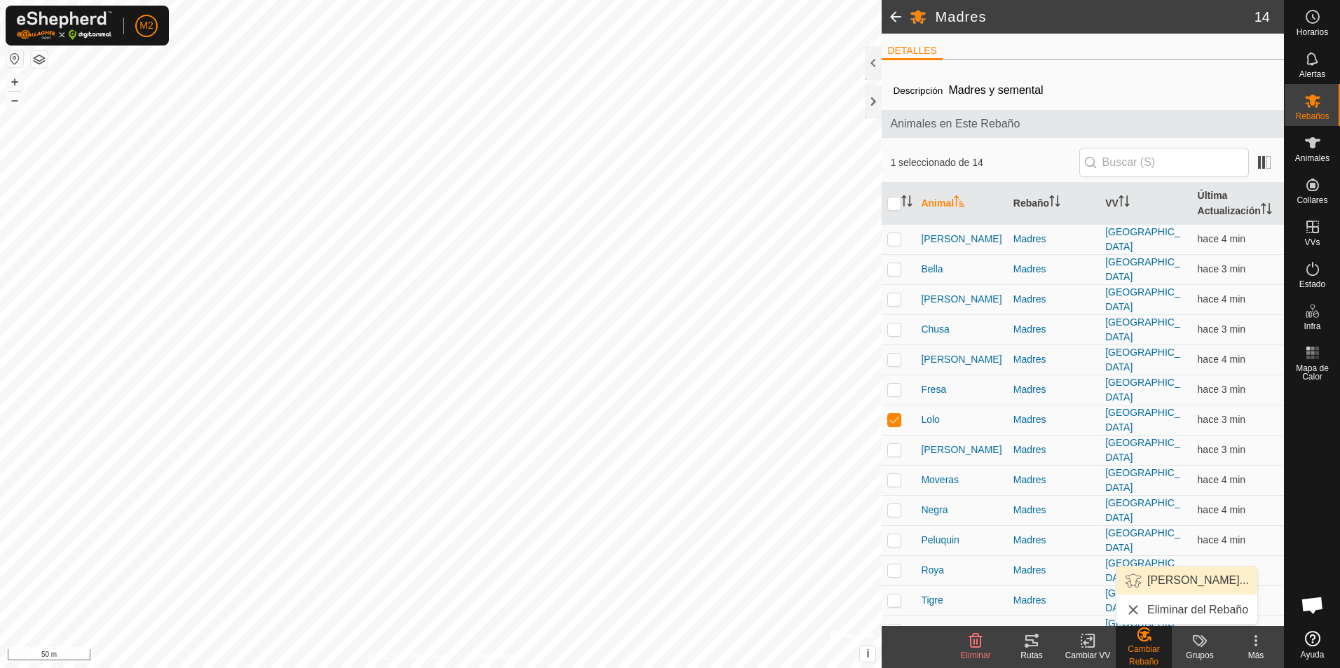
click at [1162, 586] on link "Elegir Rebaño..." at bounding box center [1186, 581] width 141 height 28
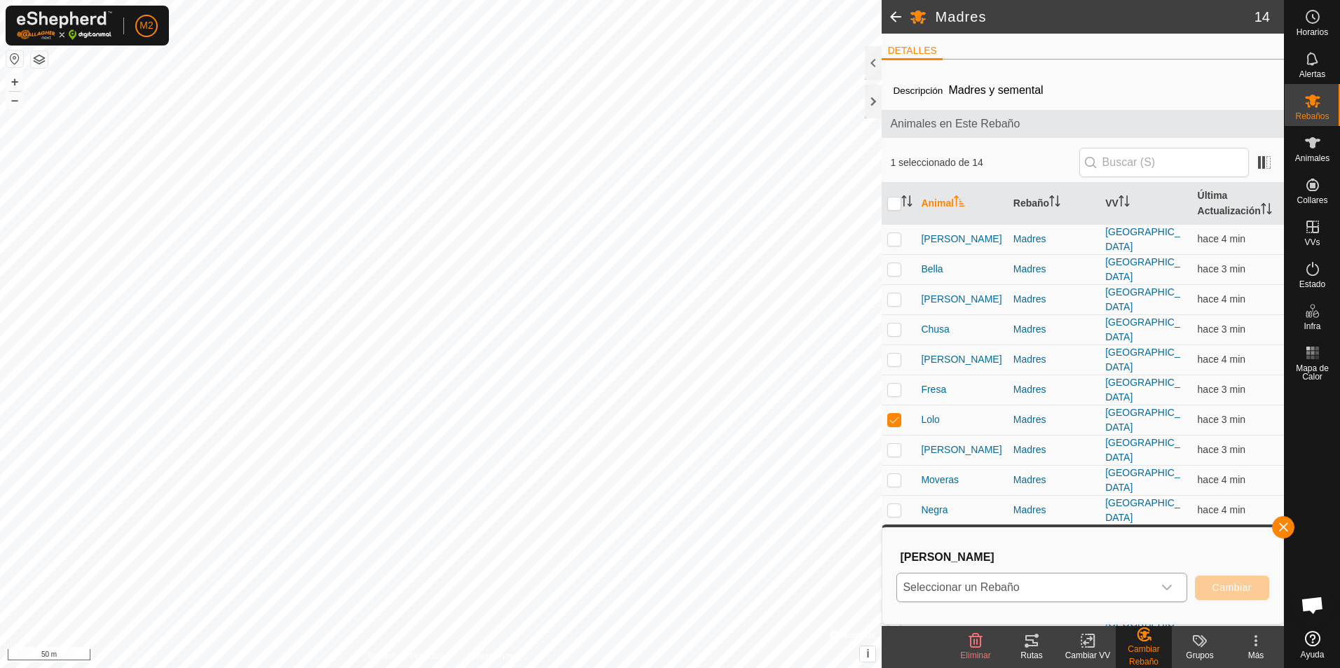
click at [1160, 588] on div "dropdown trigger" at bounding box center [1167, 588] width 28 height 28
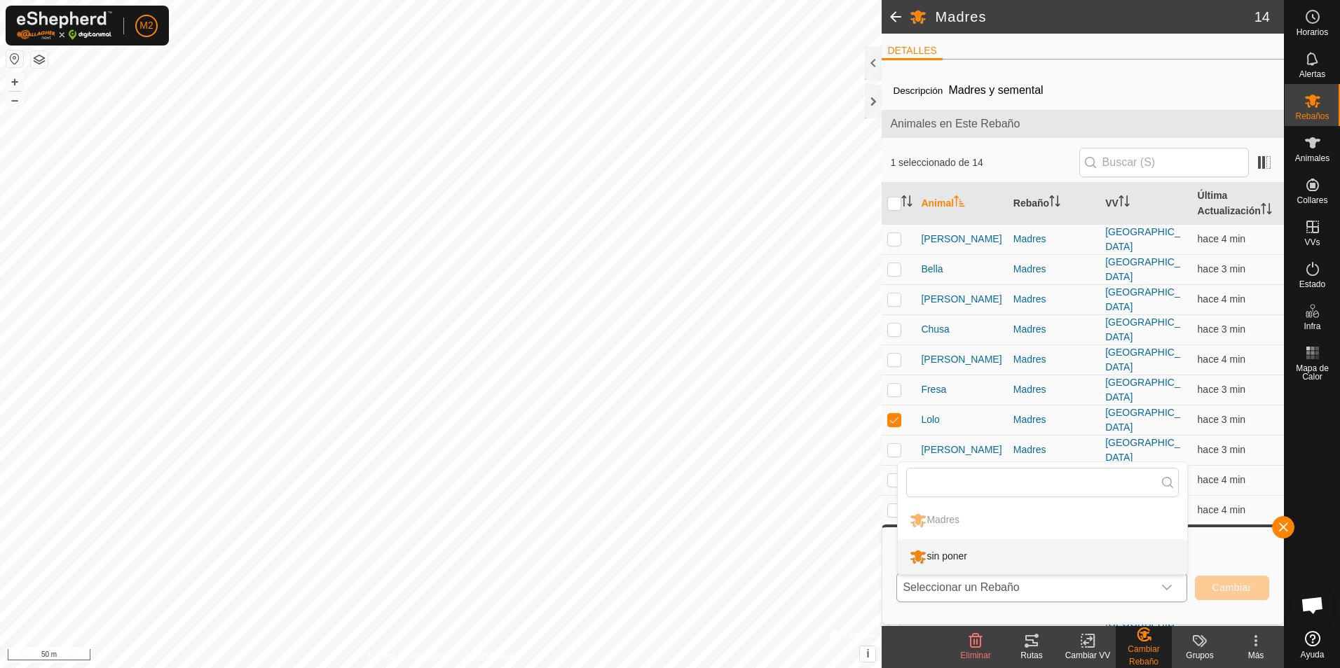
click at [951, 561] on li "sin poner" at bounding box center [1042, 556] width 289 height 35
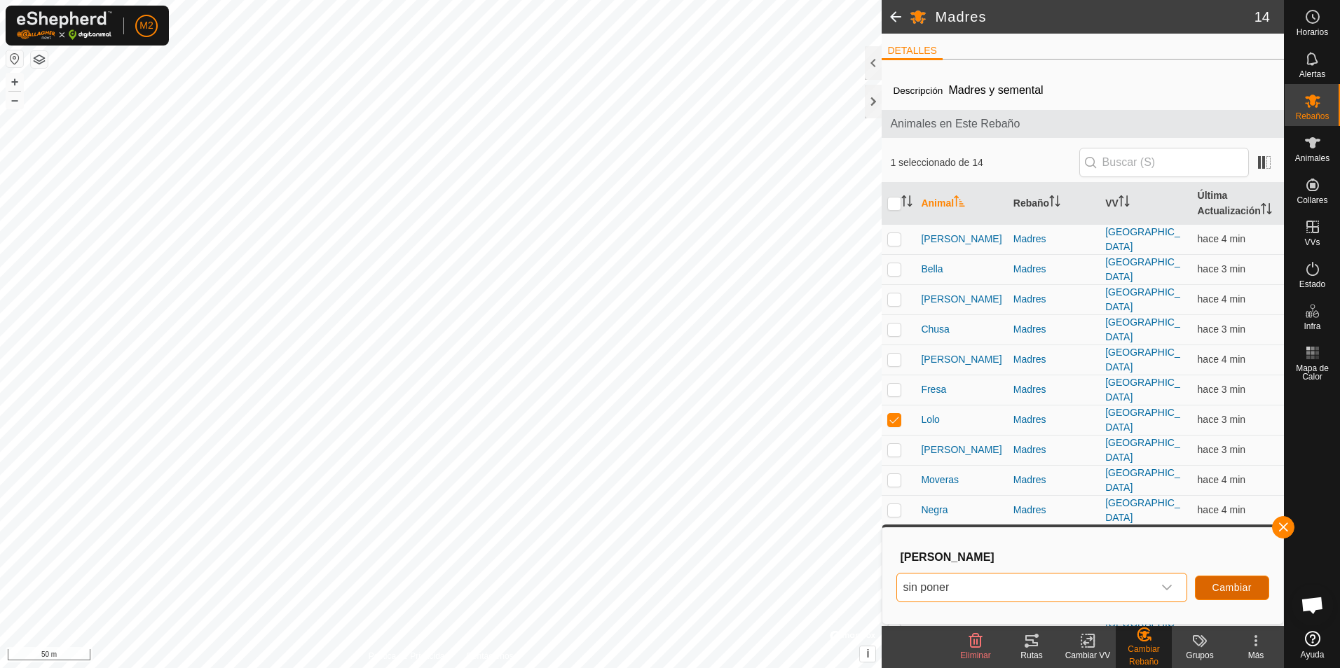
click at [1228, 593] on span "Cambiar" at bounding box center [1231, 587] width 39 height 11
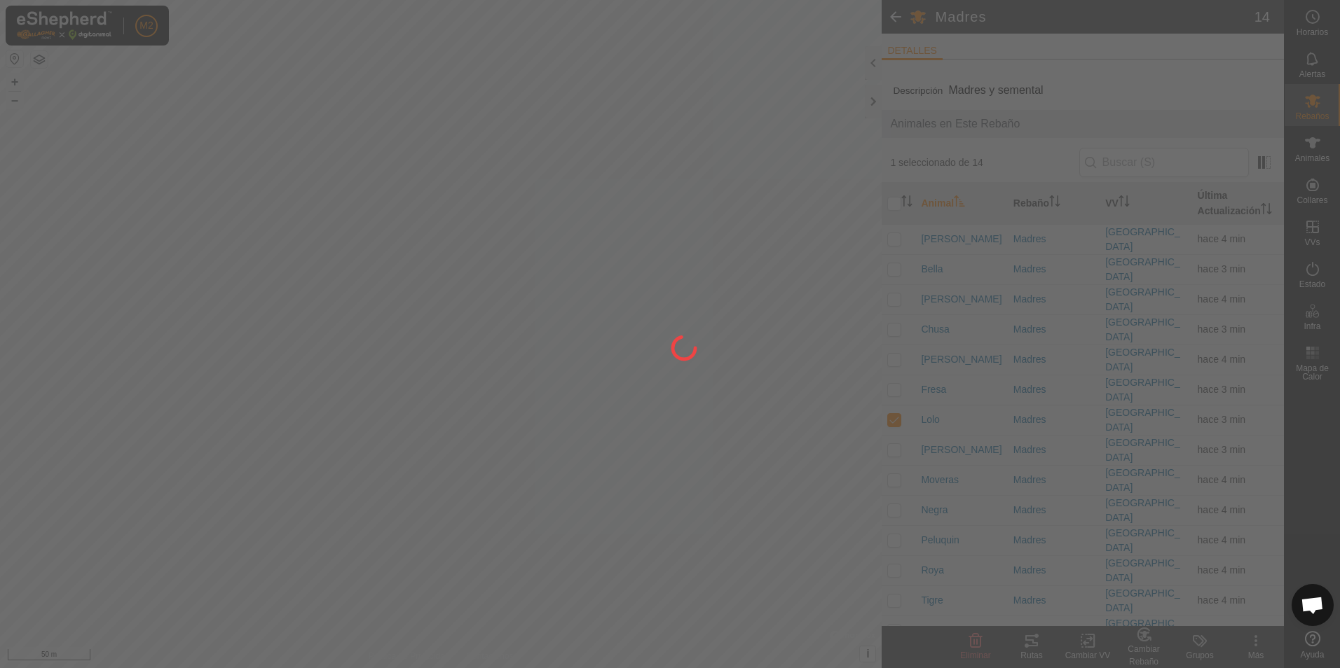
checkbox input "false"
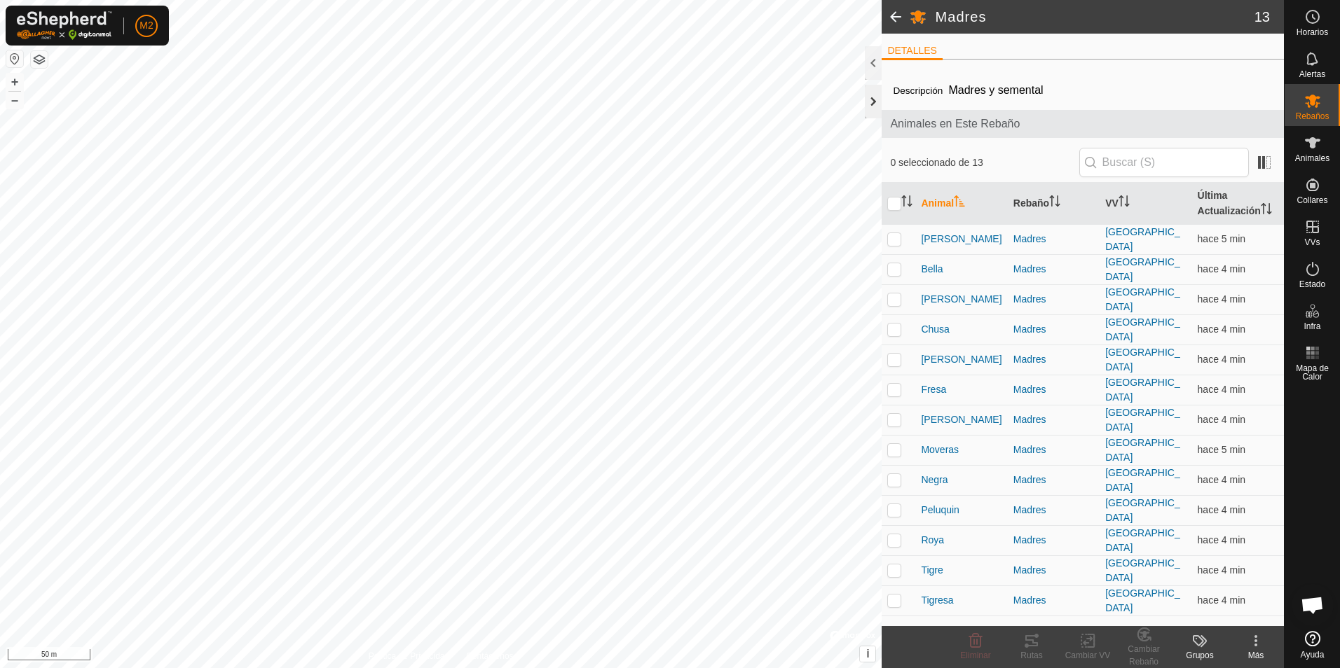
click at [874, 106] on div at bounding box center [873, 102] width 17 height 34
click at [873, 97] on div at bounding box center [873, 102] width 17 height 34
click at [1203, 652] on div "Grupos" at bounding box center [1199, 655] width 56 height 13
click at [1221, 610] on link "Gestionar Grupos" at bounding box center [1241, 610] width 139 height 28
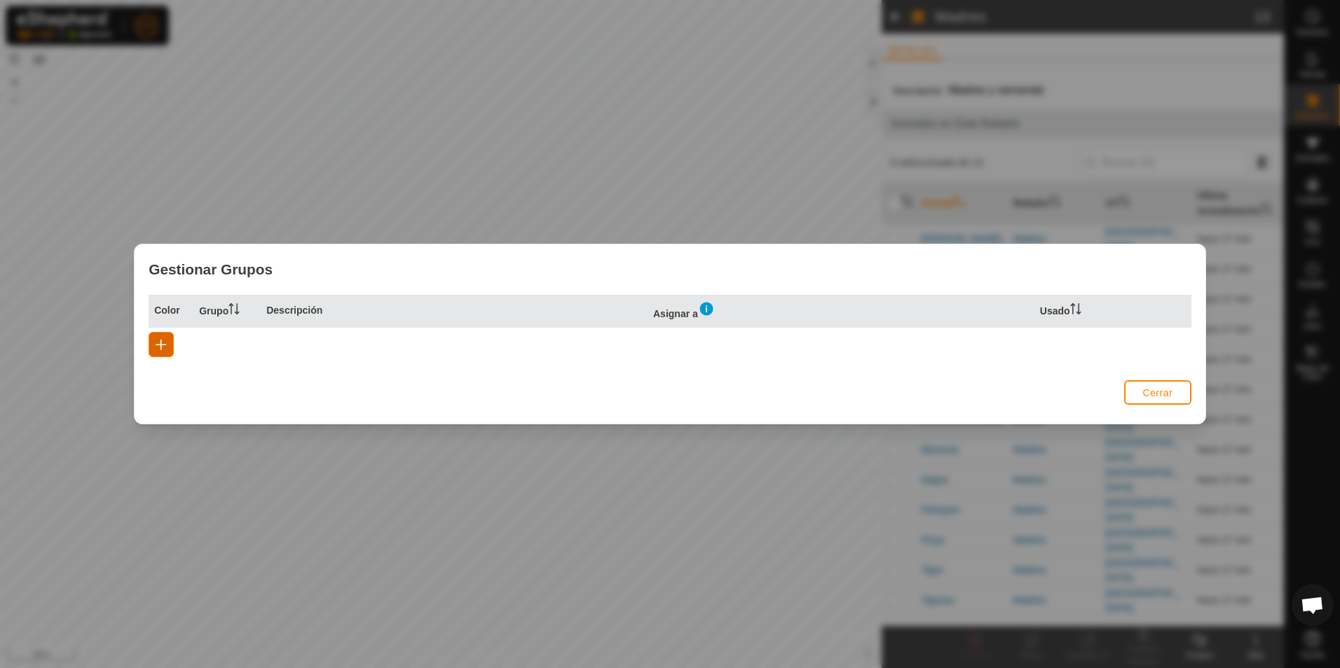
click at [156, 347] on span "button" at bounding box center [161, 344] width 11 height 11
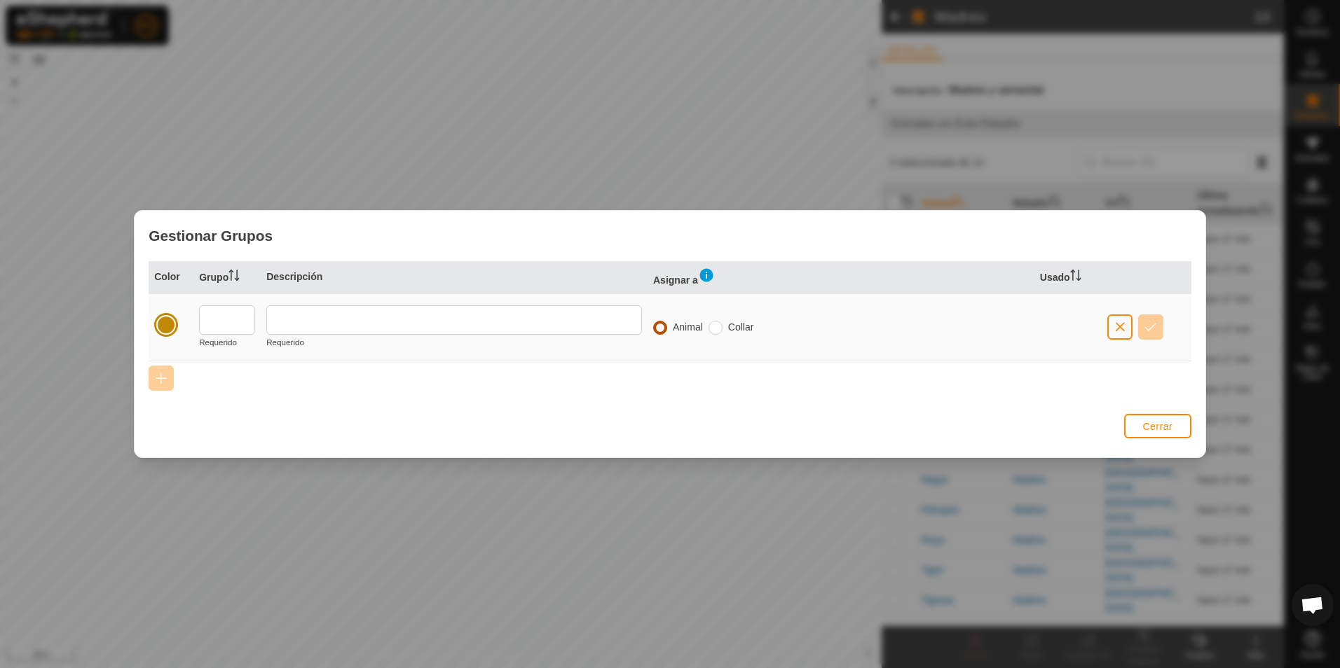
click at [659, 330] on input "radio" at bounding box center [660, 328] width 14 height 14
click at [717, 329] on input "radio" at bounding box center [715, 328] width 14 height 14
radio input "true"
click at [656, 327] on input "radio" at bounding box center [660, 328] width 14 height 14
radio input "true"
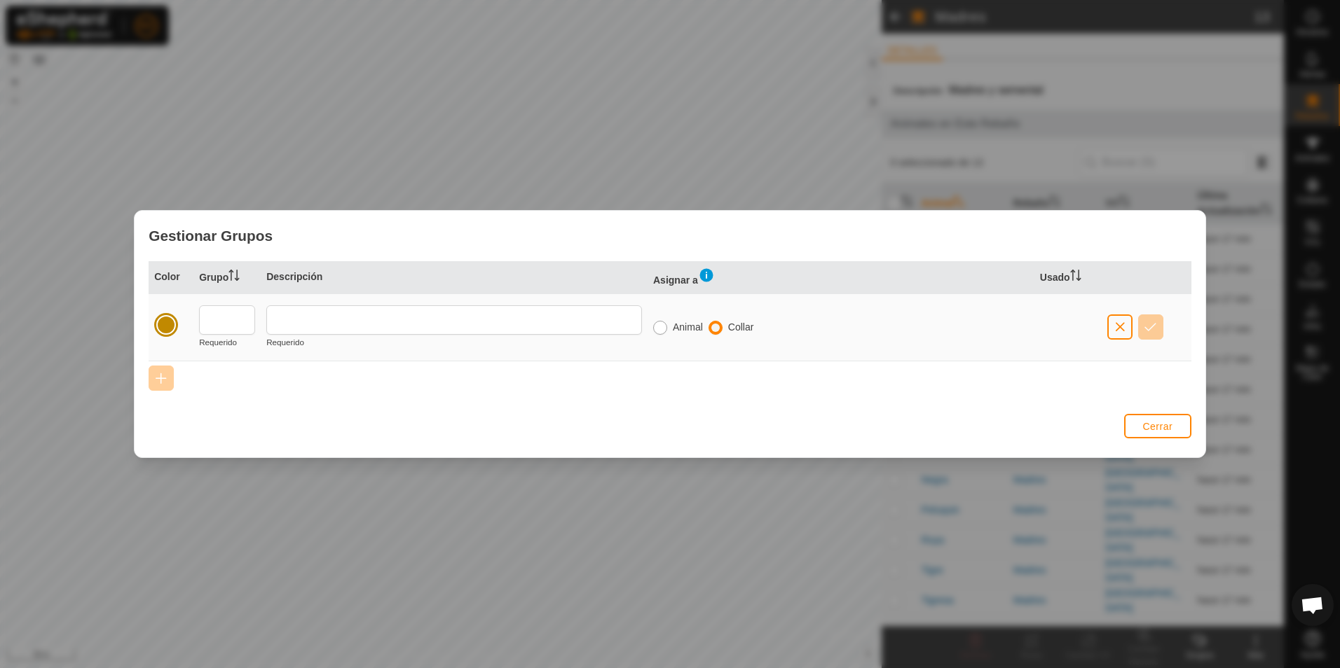
radio input "false"
click at [1157, 426] on span "Cerrar" at bounding box center [1157, 426] width 30 height 11
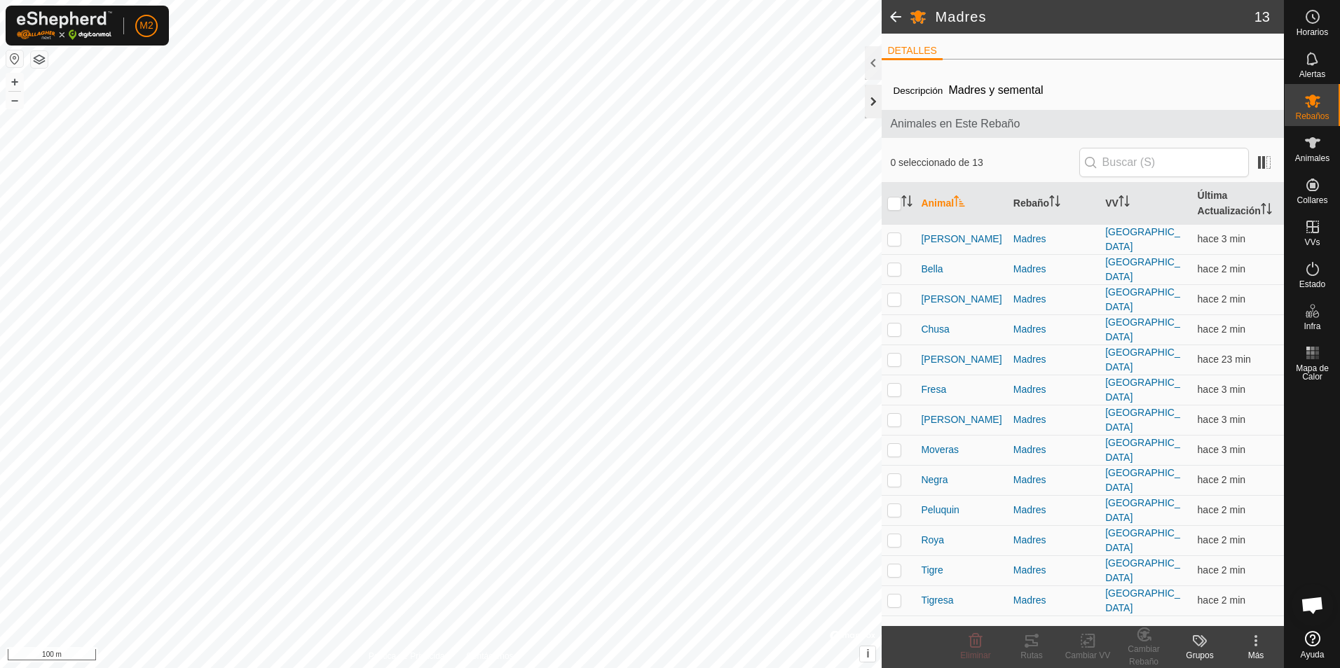
click at [871, 106] on div at bounding box center [873, 102] width 17 height 34
